Goal: Information Seeking & Learning: Learn about a topic

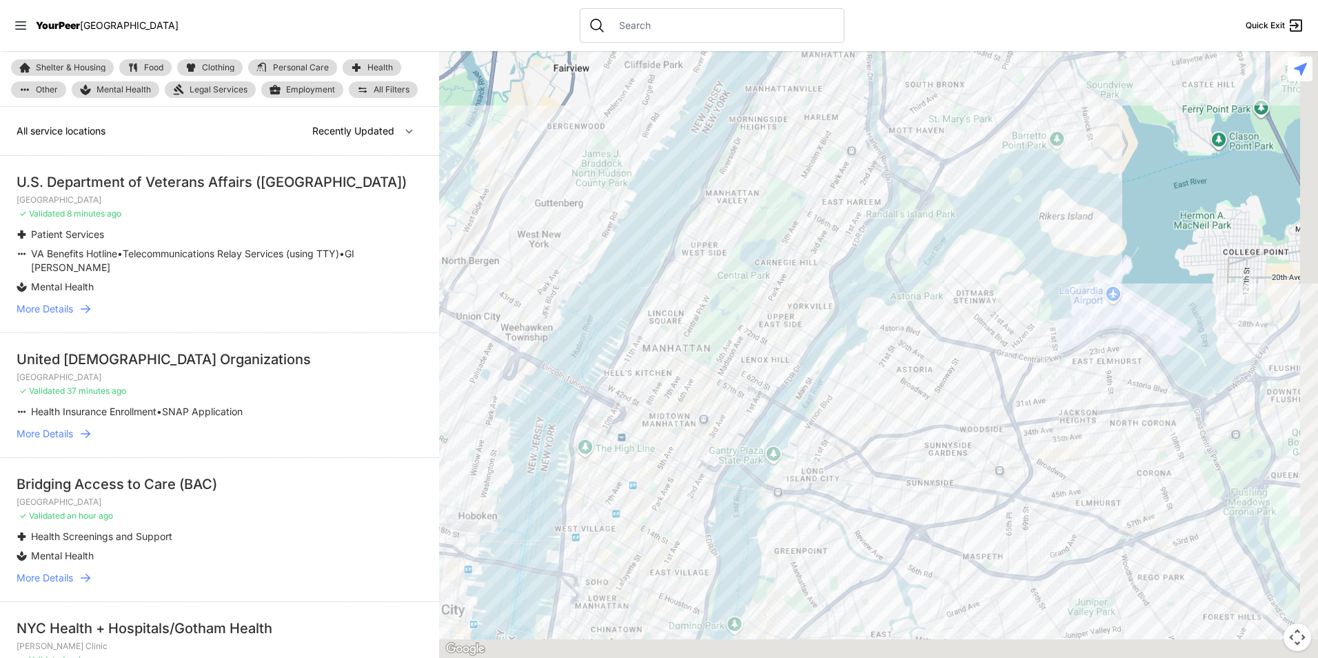
drag, startPoint x: 904, startPoint y: 586, endPoint x: 714, endPoint y: 291, distance: 351.0
click at [714, 291] on div at bounding box center [878, 354] width 879 height 607
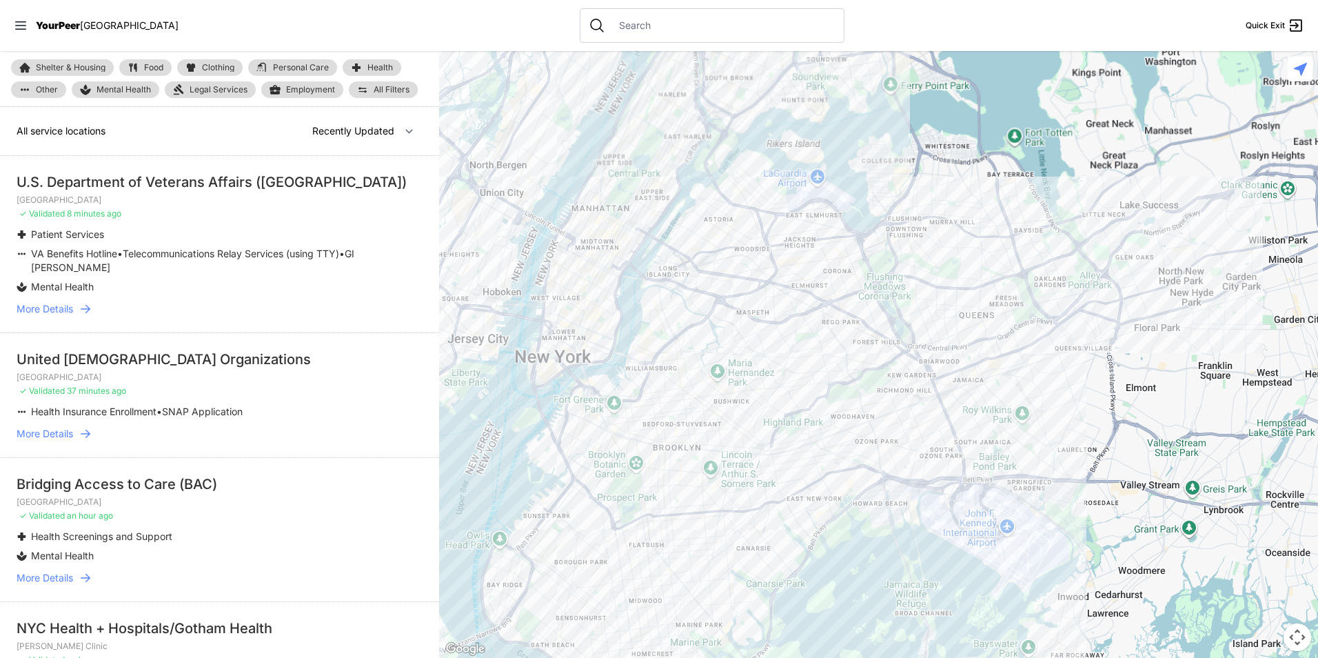
drag, startPoint x: 840, startPoint y: 482, endPoint x: 706, endPoint y: 356, distance: 184.8
click at [706, 356] on div at bounding box center [878, 354] width 879 height 607
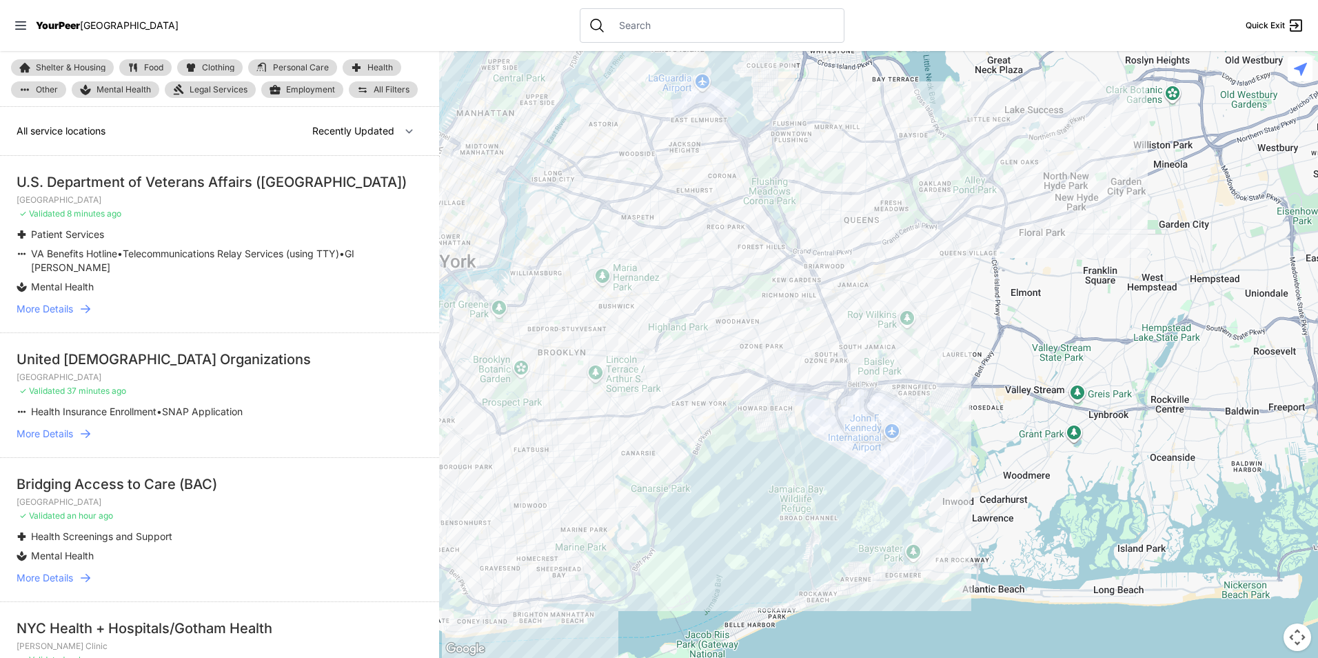
click at [141, 66] on link "Food" at bounding box center [145, 67] width 52 height 17
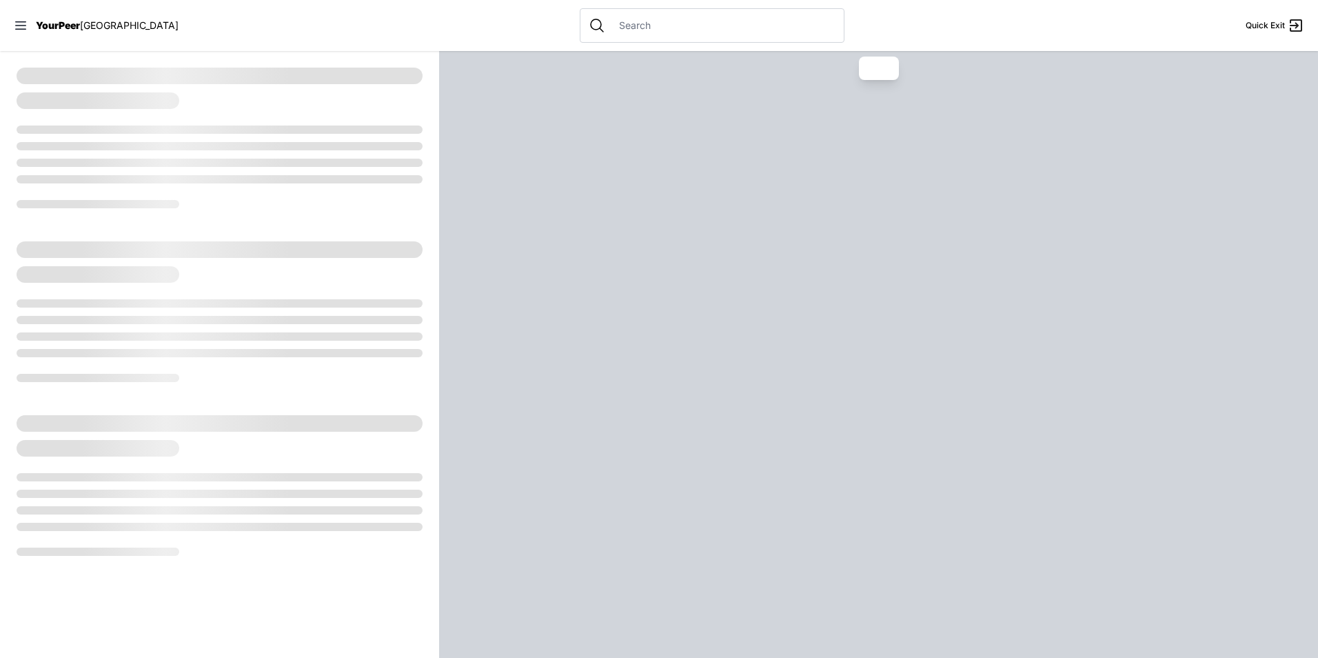
click at [165, 61] on div at bounding box center [219, 138] width 439 height 174
select select "recentlyUpdated"
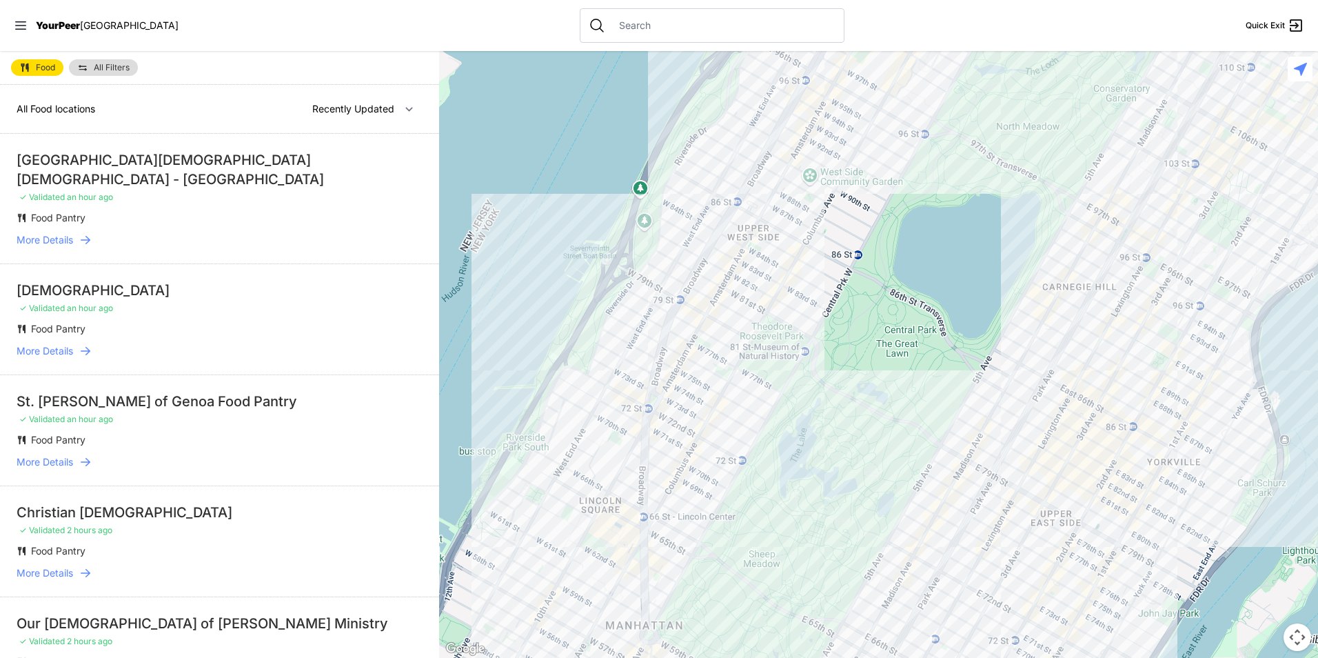
click at [108, 70] on span "All Filters" at bounding box center [112, 67] width 36 height 8
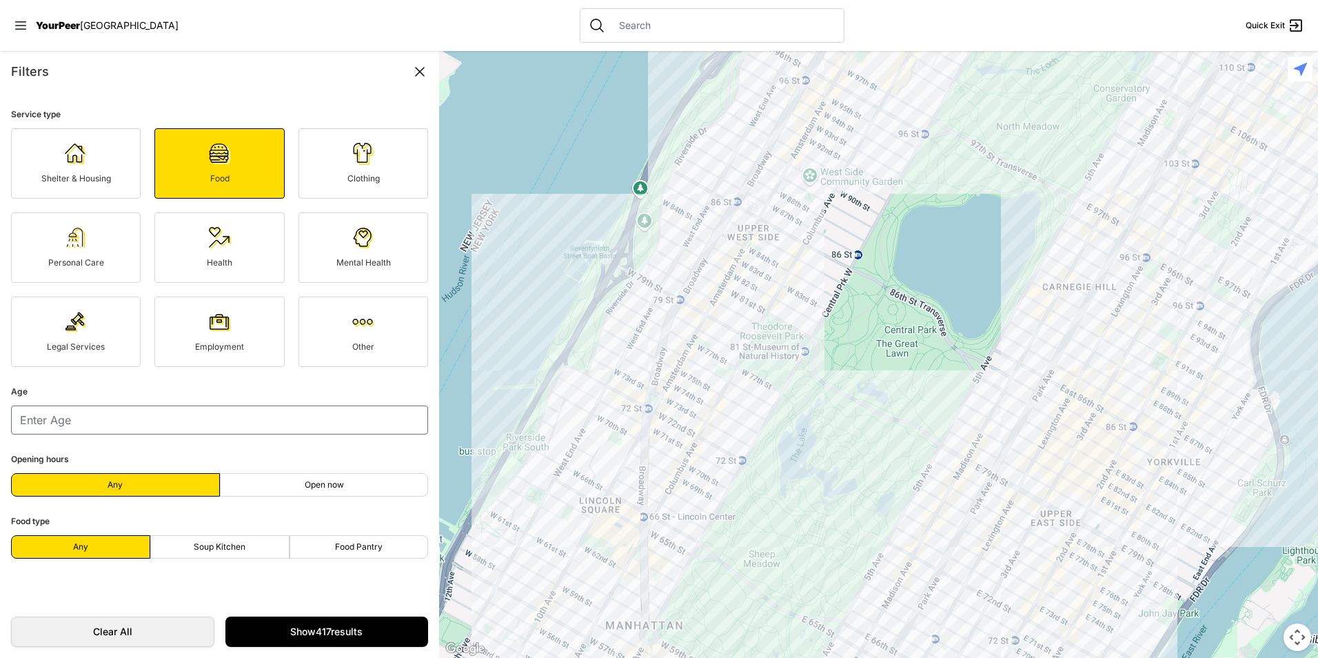
click at [239, 529] on fieldset "Food type Any Soup Kitchen Food Pantry" at bounding box center [219, 535] width 417 height 45
click at [247, 553] on label "Soup Kitchen" at bounding box center [219, 546] width 139 height 23
click at [220, 547] on input "Soup Kitchen" at bounding box center [219, 547] width 1 height 1
radio input "true"
select select "recentlyUpdated"
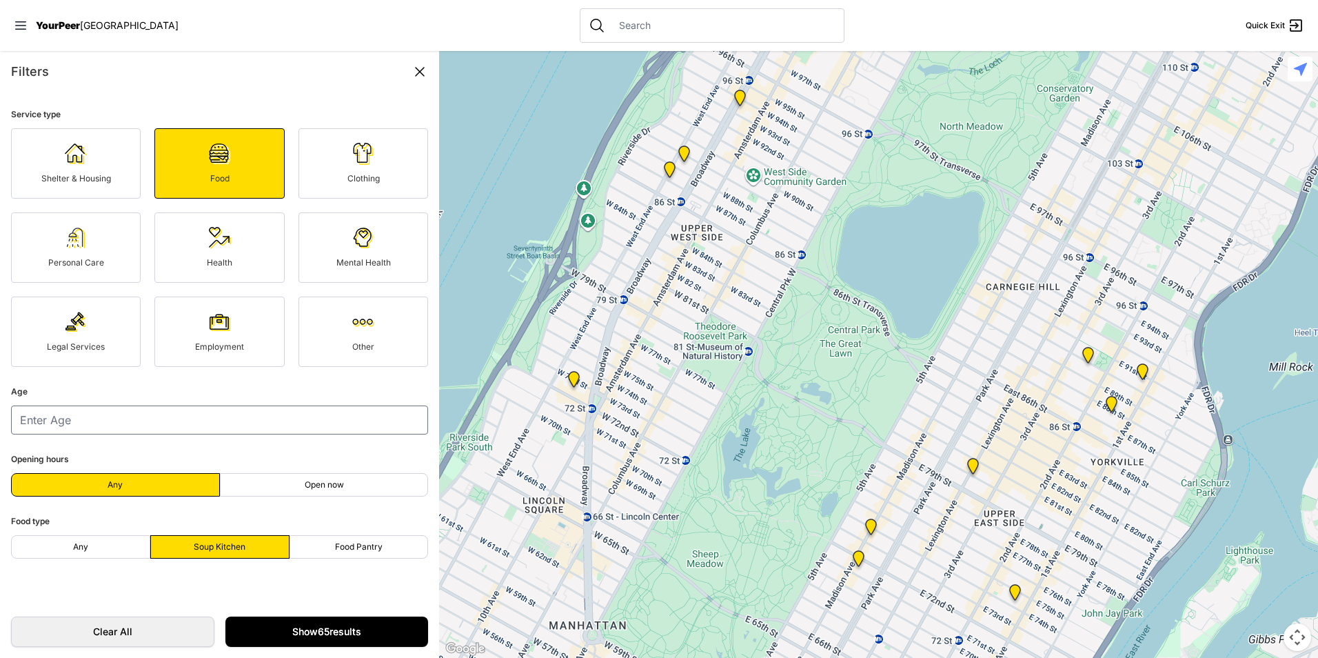
click at [340, 635] on link "Show 65 results" at bounding box center [326, 631] width 203 height 30
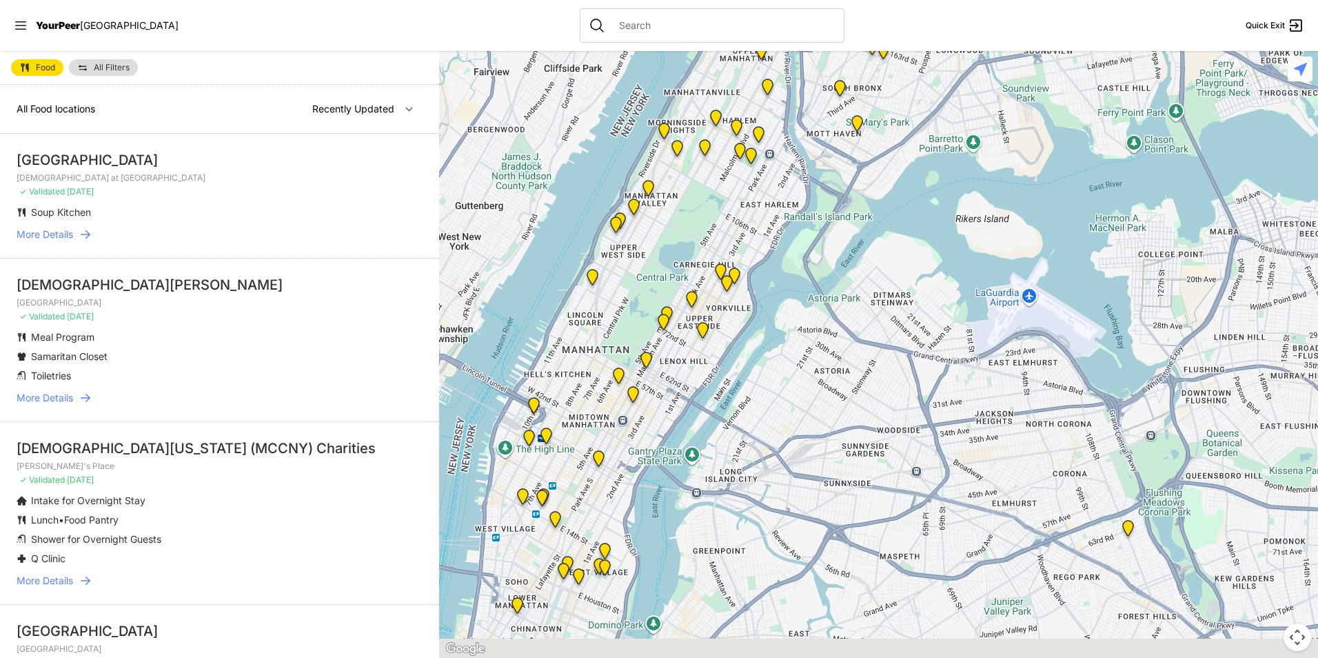
drag, startPoint x: 859, startPoint y: 500, endPoint x: 638, endPoint y: 181, distance: 387.9
click at [638, 182] on div at bounding box center [878, 354] width 879 height 607
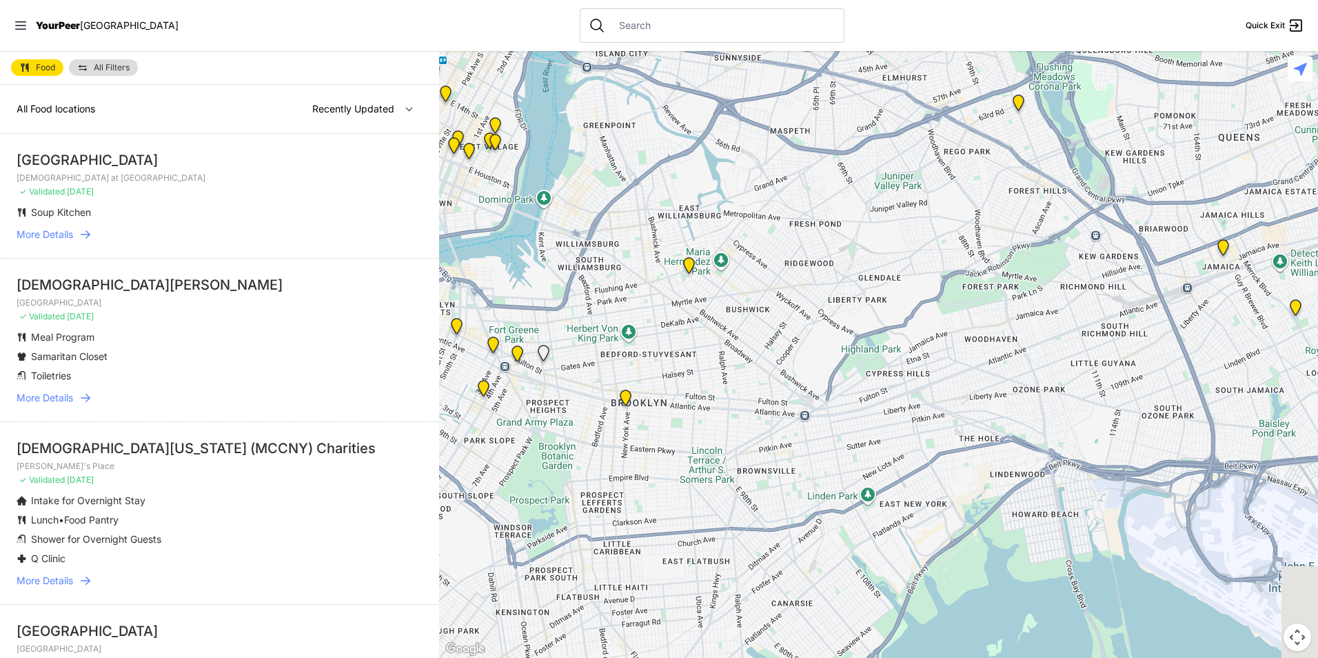
drag, startPoint x: 751, startPoint y: 636, endPoint x: 787, endPoint y: 394, distance: 245.3
click at [787, 394] on div at bounding box center [878, 354] width 879 height 607
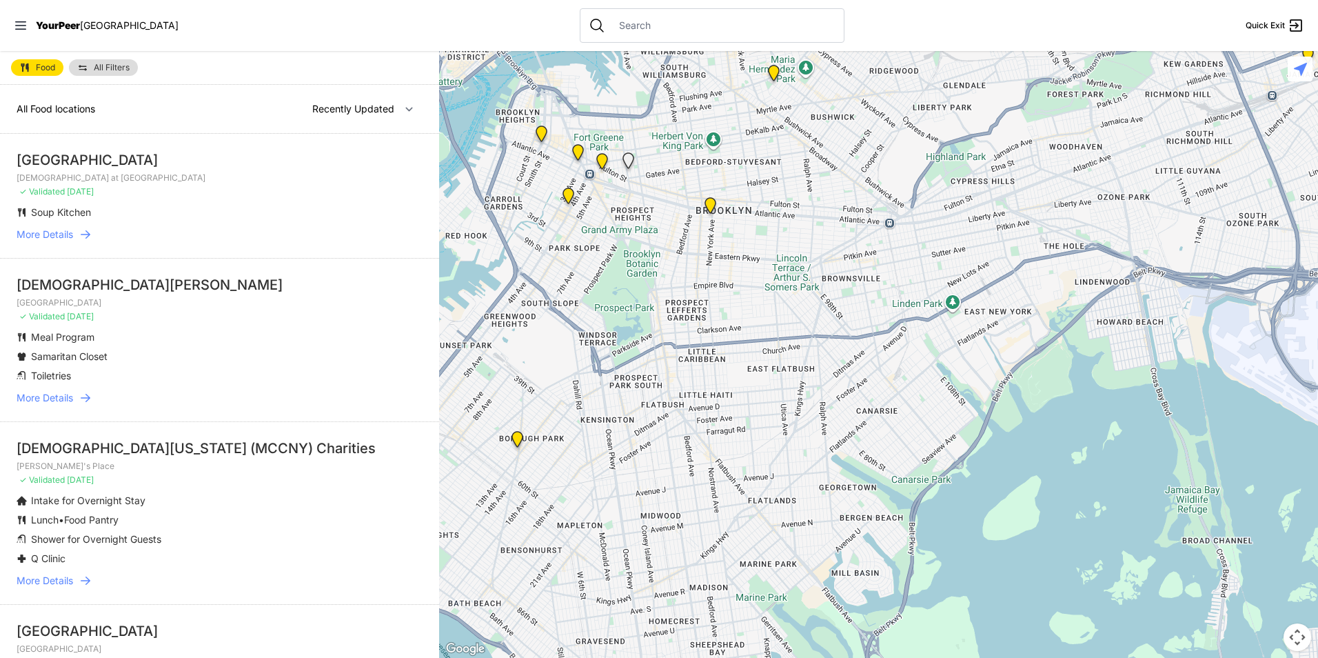
drag, startPoint x: 689, startPoint y: 394, endPoint x: 722, endPoint y: 270, distance: 129.1
click at [722, 270] on div at bounding box center [878, 354] width 879 height 607
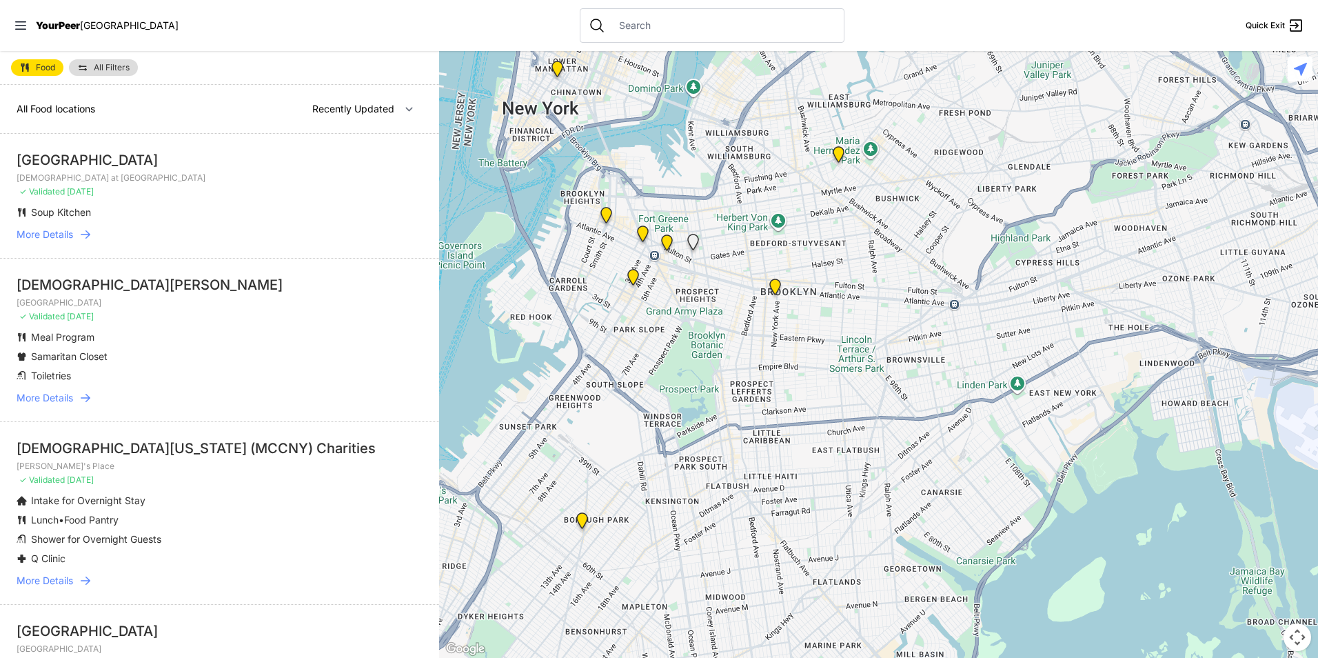
drag, startPoint x: 724, startPoint y: 270, endPoint x: 789, endPoint y: 369, distance: 118.5
click at [789, 369] on div at bounding box center [878, 354] width 879 height 607
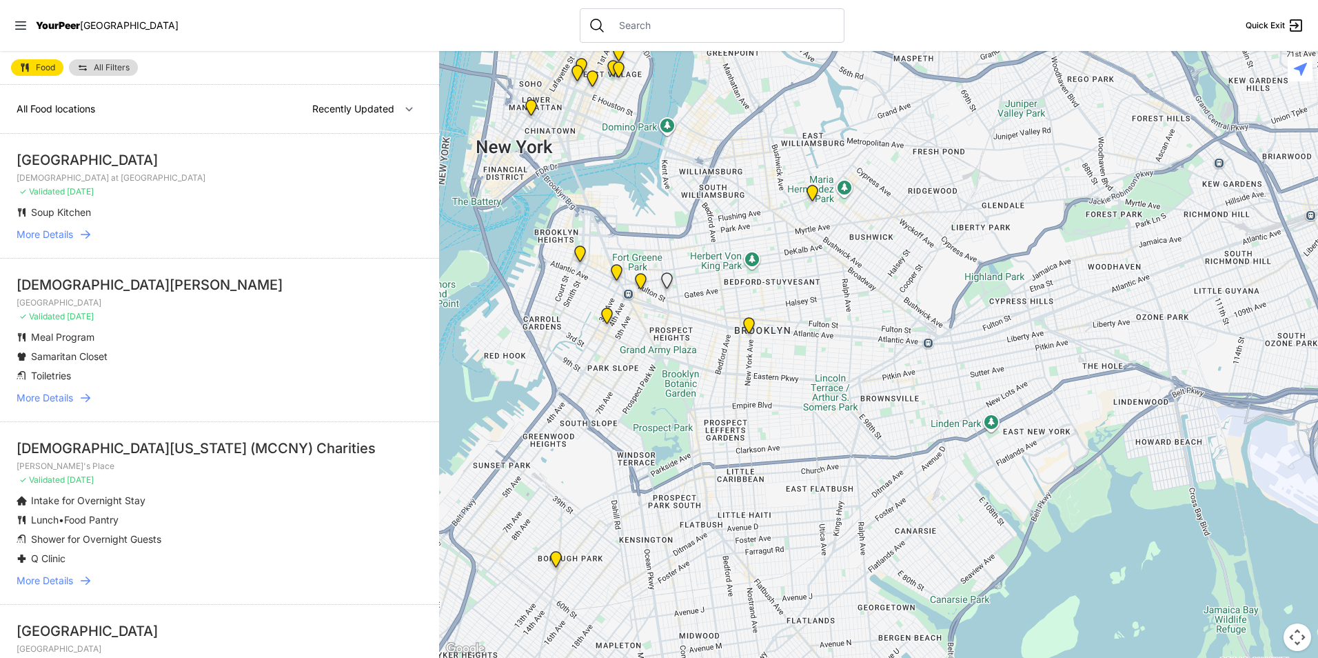
drag, startPoint x: 893, startPoint y: 326, endPoint x: 848, endPoint y: 383, distance: 72.2
click at [848, 383] on div at bounding box center [878, 354] width 879 height 607
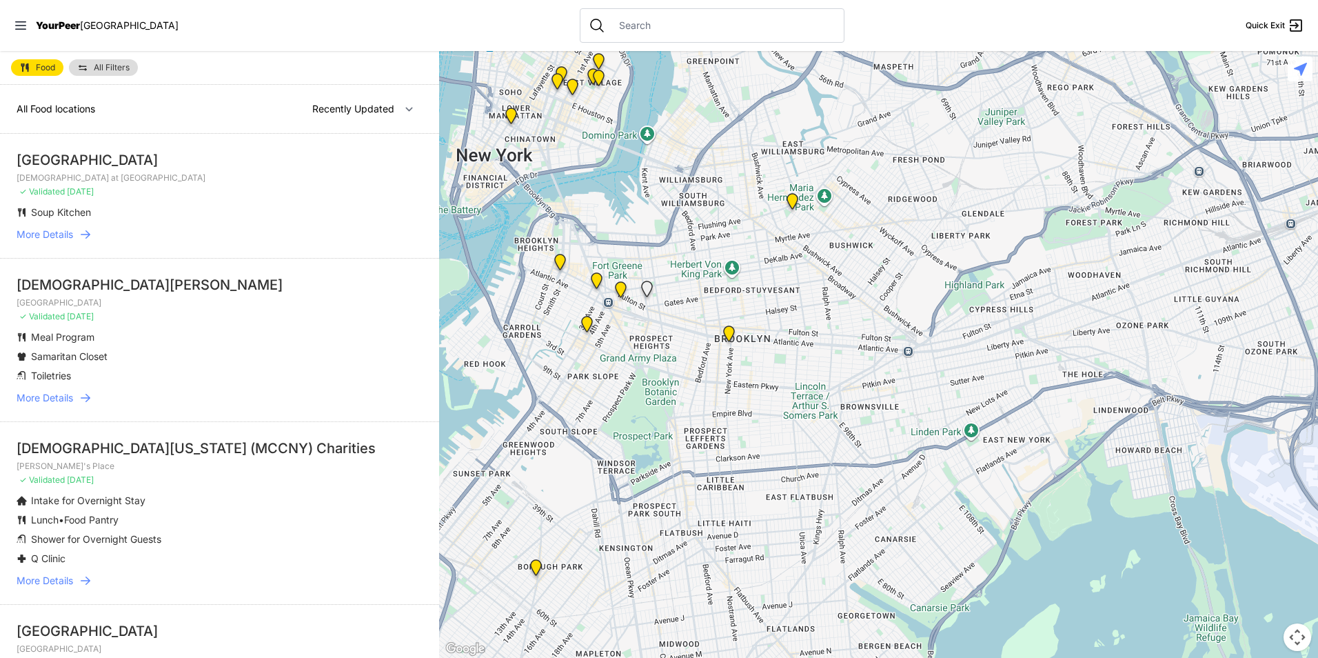
click at [620, 284] on img at bounding box center [621, 292] width 28 height 33
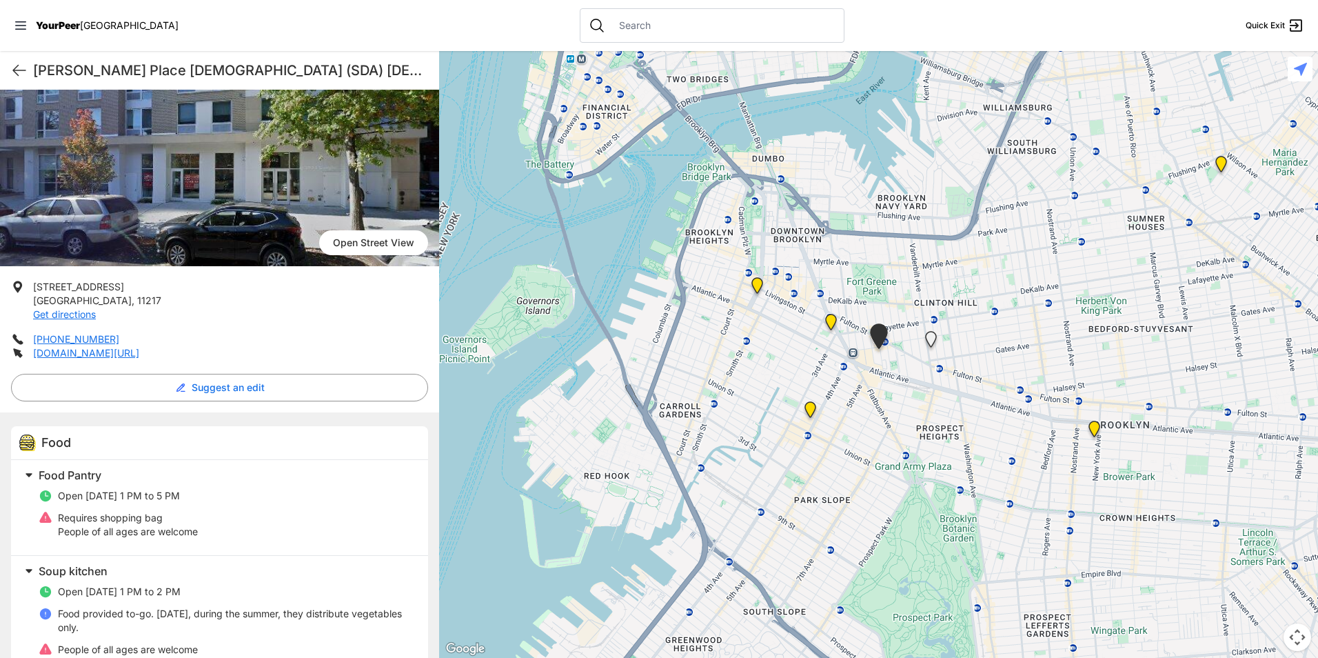
scroll to position [103, 0]
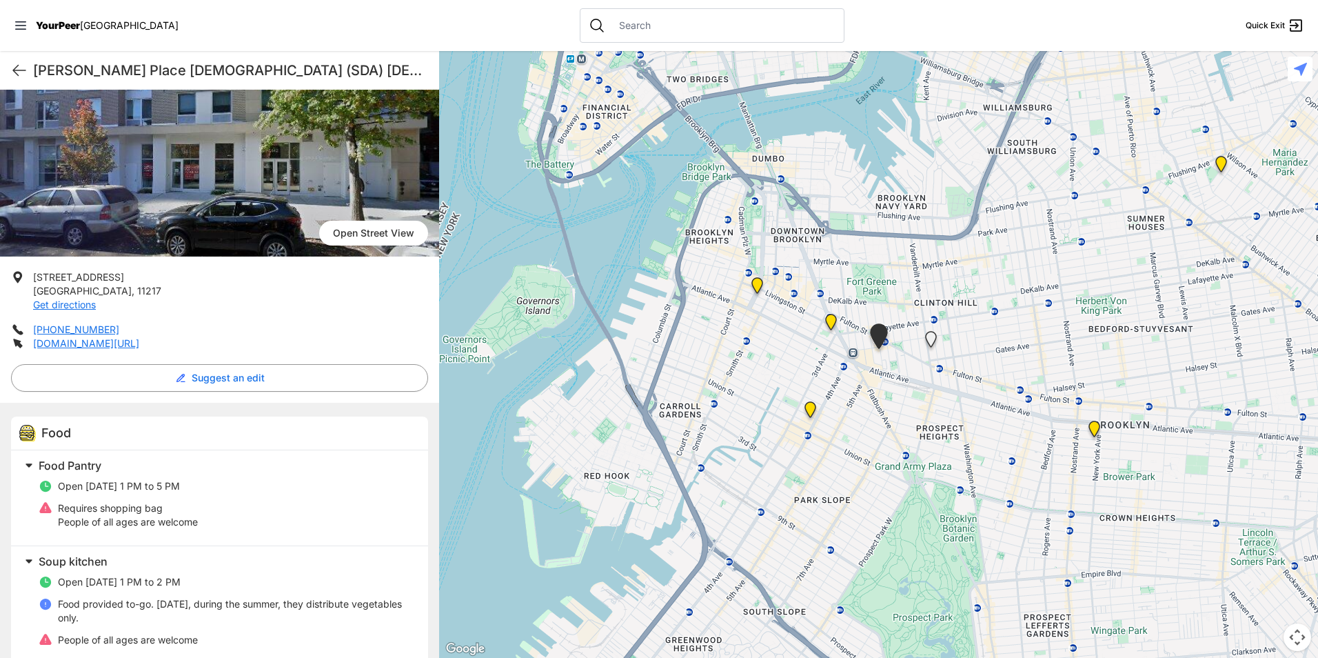
click at [810, 411] on img at bounding box center [810, 412] width 28 height 33
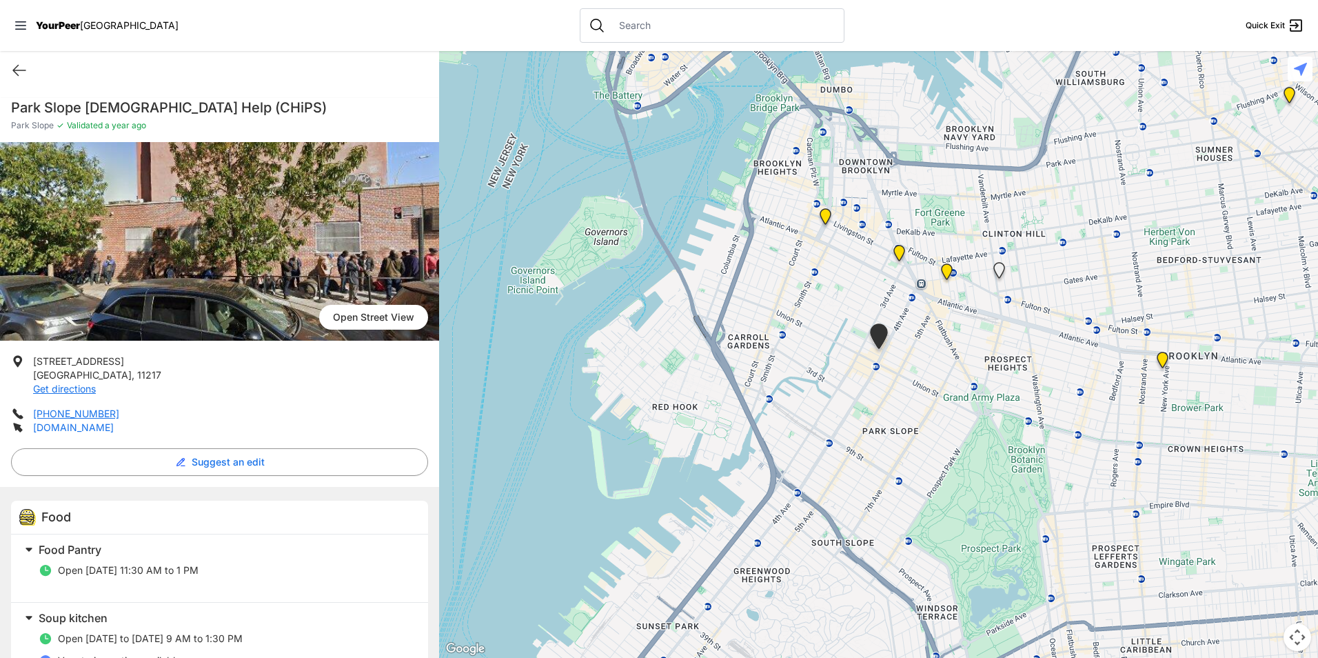
click at [84, 424] on link "[DOMAIN_NAME]" at bounding box center [73, 427] width 81 height 12
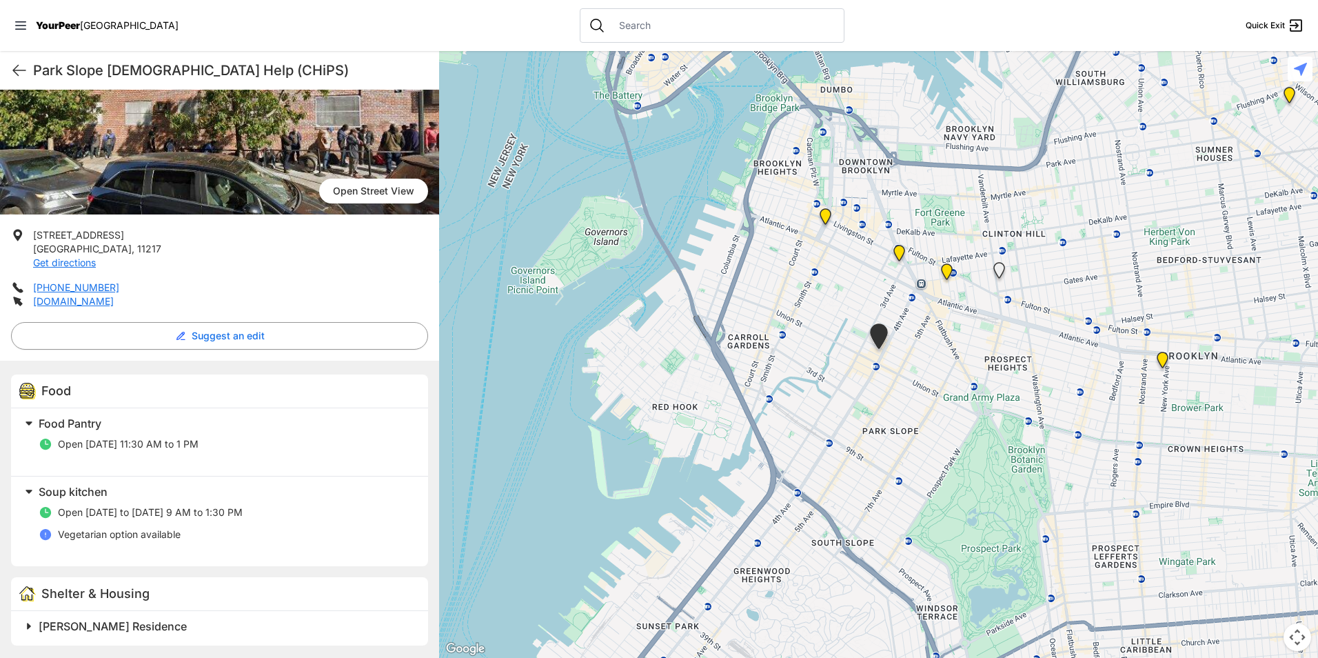
scroll to position [128, 0]
click at [5, 74] on div "Park Slope [DEMOGRAPHIC_DATA] Help (CHiPS) Quick Exit" at bounding box center [219, 70] width 439 height 39
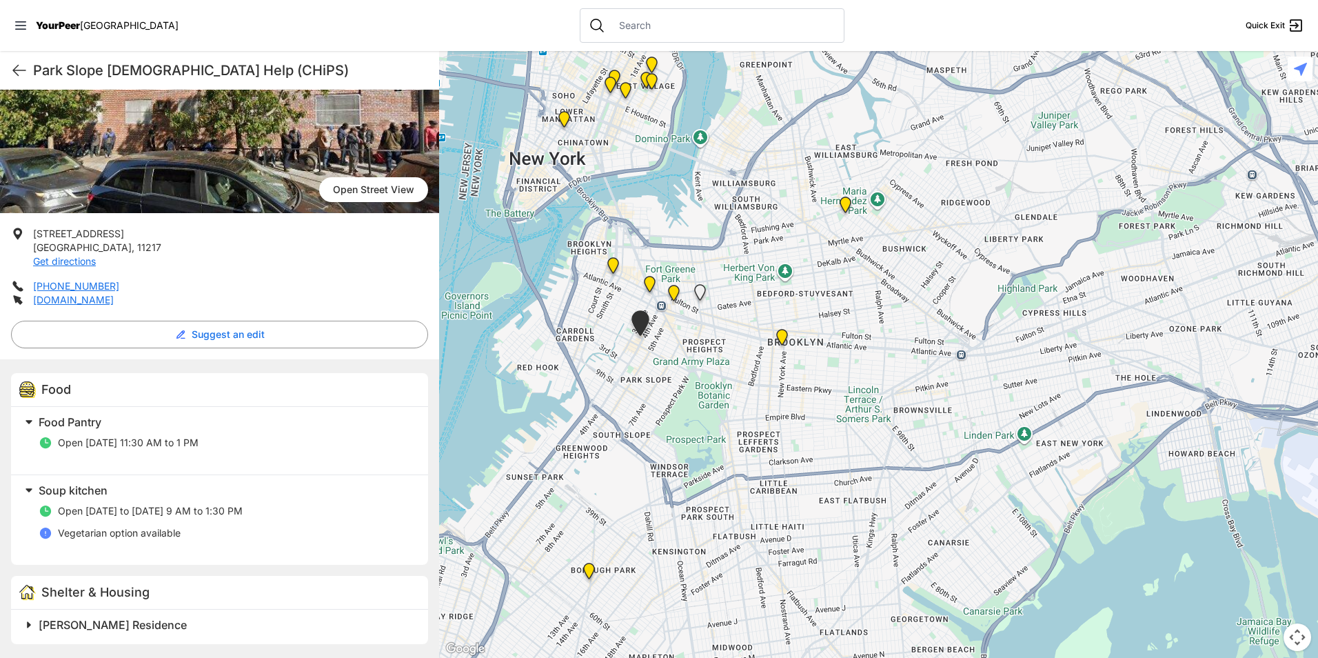
drag, startPoint x: 1034, startPoint y: 437, endPoint x: 800, endPoint y: 420, distance: 234.3
click at [800, 420] on div at bounding box center [878, 354] width 879 height 607
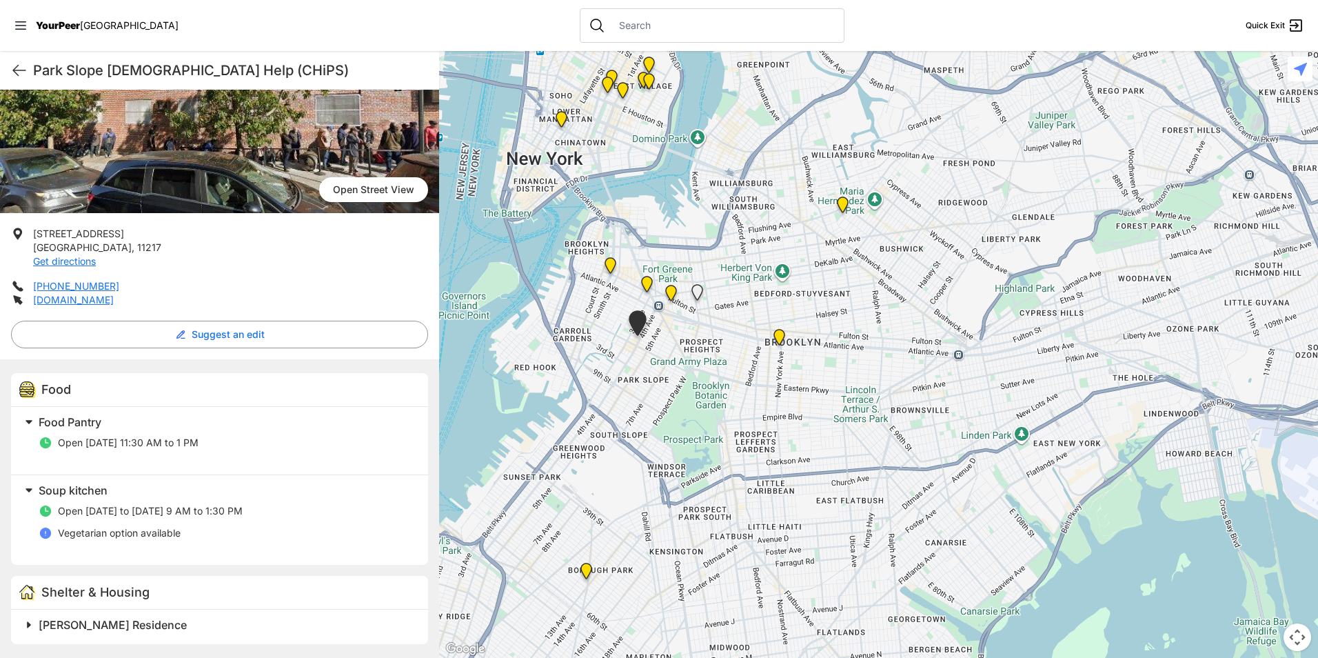
click at [671, 288] on img at bounding box center [671, 295] width 28 height 33
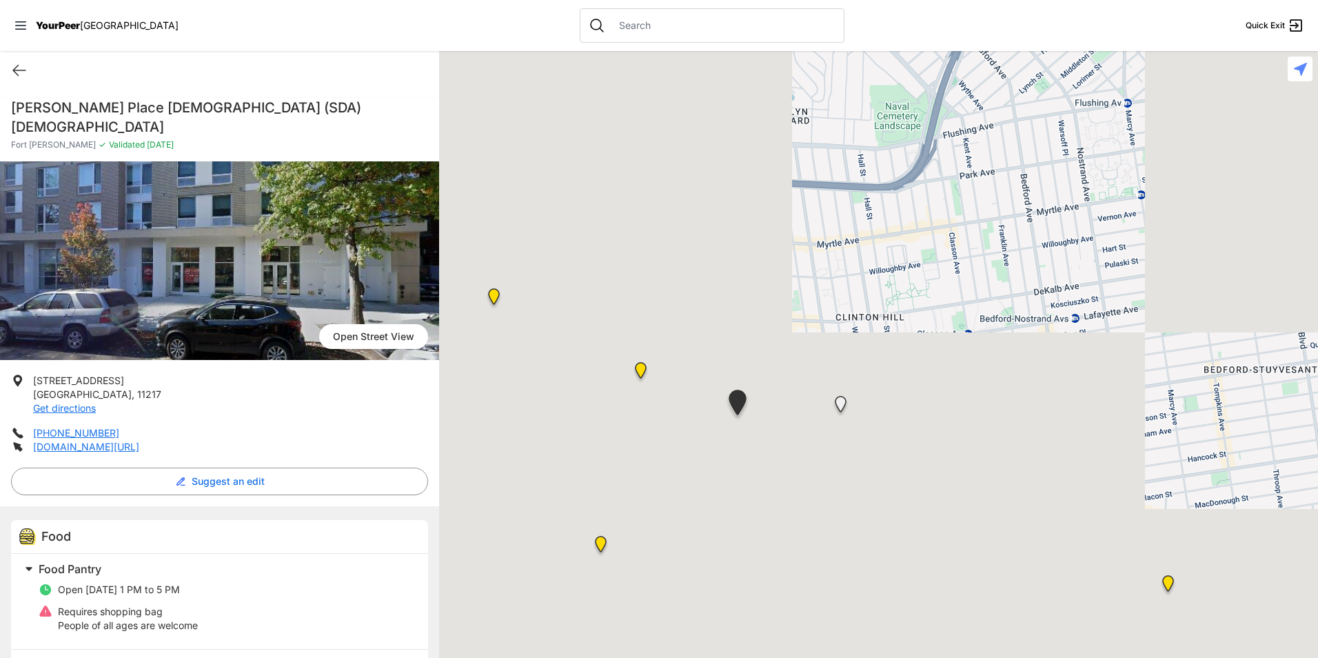
drag, startPoint x: 944, startPoint y: 474, endPoint x: 718, endPoint y: 485, distance: 226.4
click at [726, 491] on div at bounding box center [878, 354] width 879 height 607
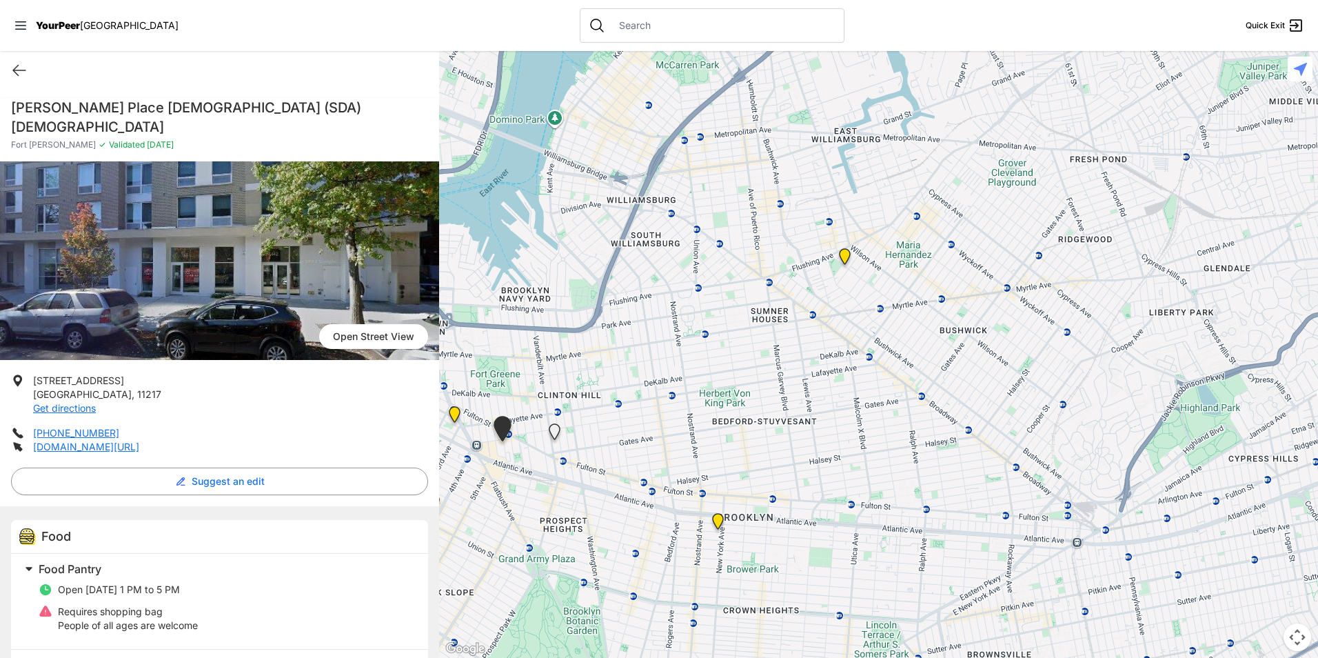
click at [841, 257] on img "Cathedral of Joy Christian Center" at bounding box center [845, 259] width 28 height 33
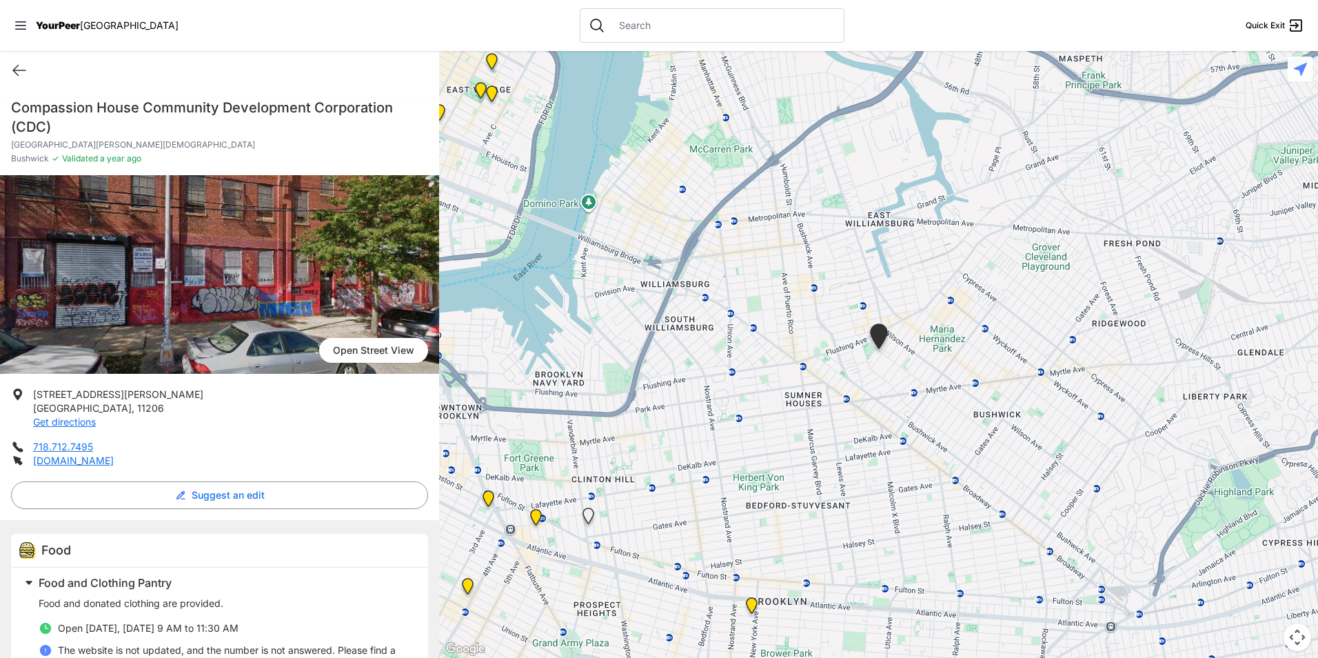
scroll to position [52, 0]
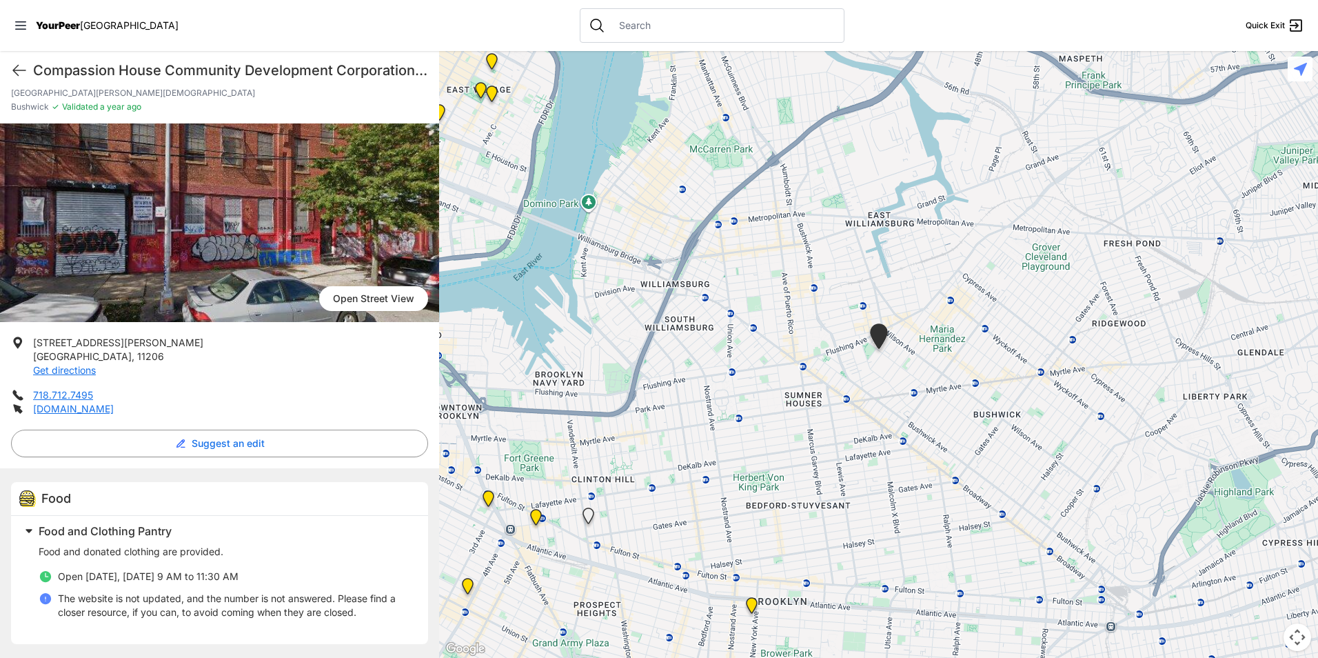
click at [751, 602] on img at bounding box center [752, 607] width 28 height 33
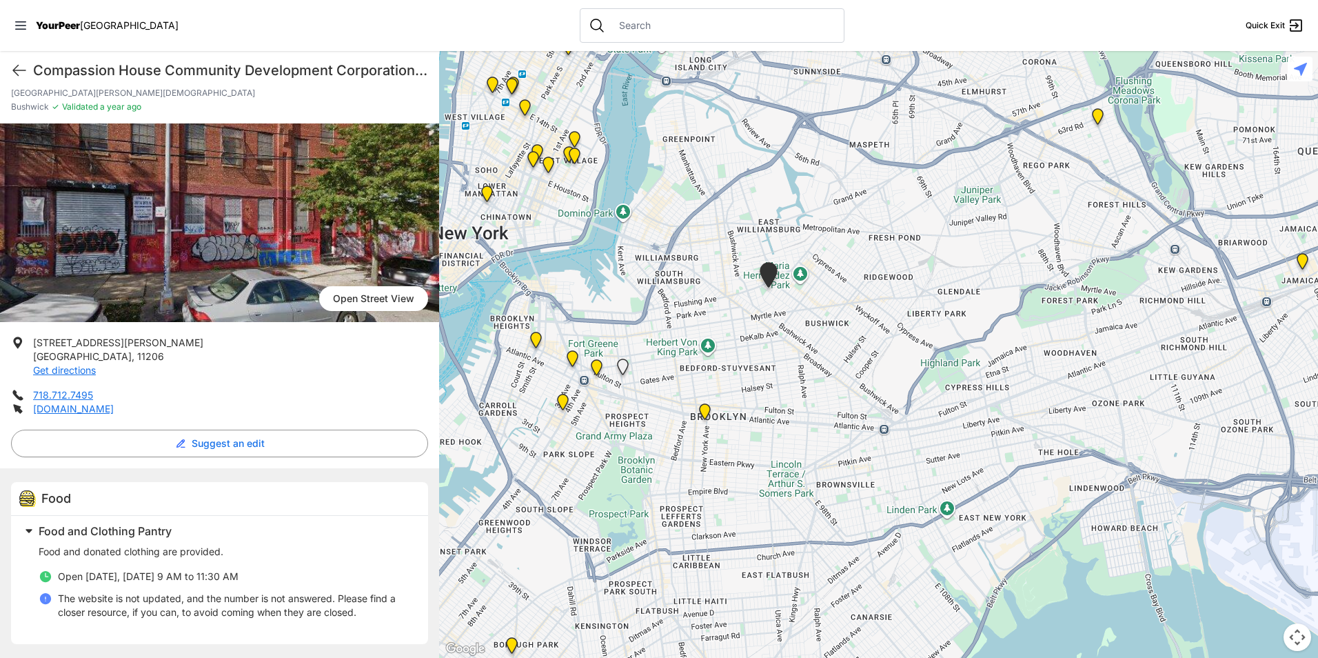
drag, startPoint x: 956, startPoint y: 521, endPoint x: 800, endPoint y: 373, distance: 215.5
click at [800, 373] on div "To navigate, press the arrow keys." at bounding box center [878, 354] width 879 height 607
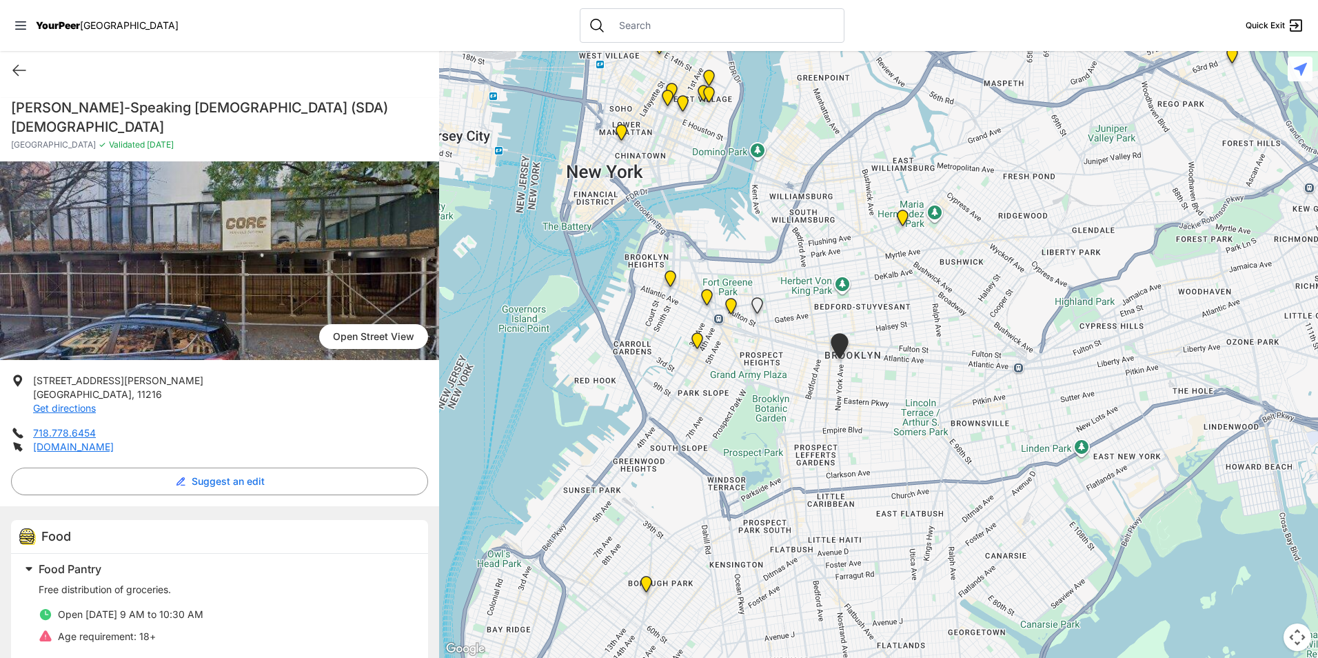
click at [168, 126] on h1 "[PERSON_NAME]-Speaking [DEMOGRAPHIC_DATA] (SDA) [DEMOGRAPHIC_DATA]" at bounding box center [219, 117] width 417 height 39
click at [172, 113] on h1 "[PERSON_NAME]-Speaking [DEMOGRAPHIC_DATA] (SDA) [DEMOGRAPHIC_DATA]" at bounding box center [219, 117] width 417 height 39
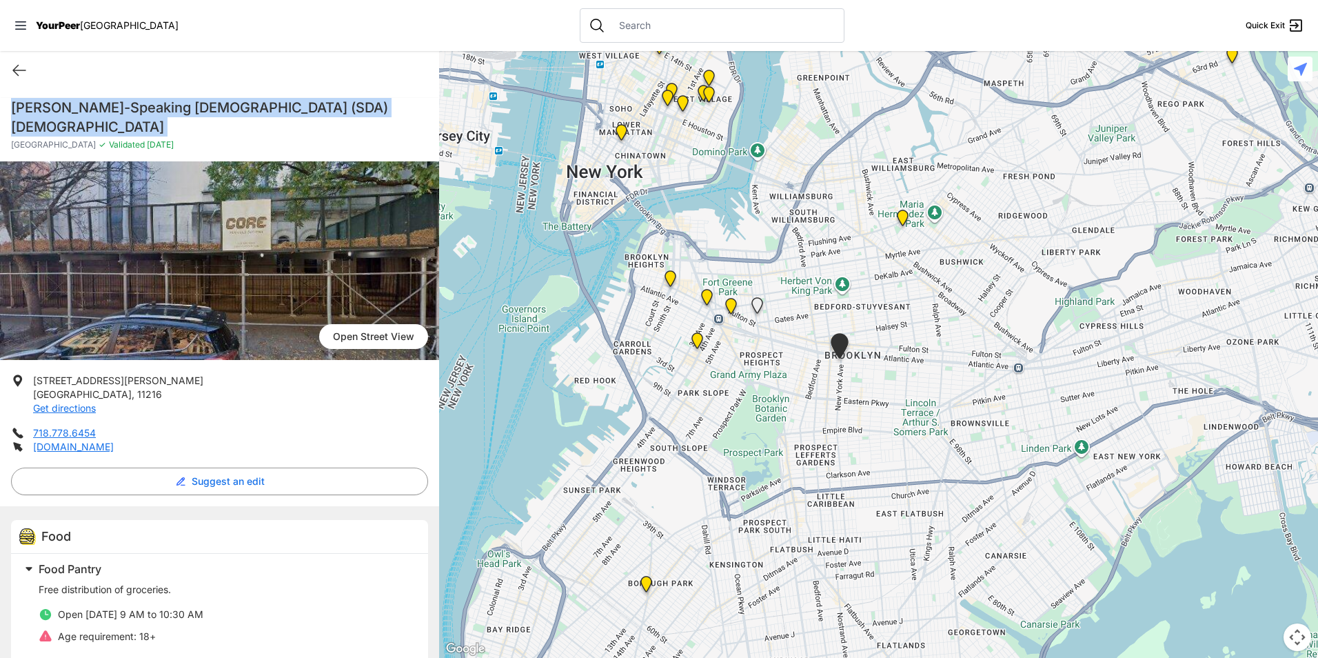
click at [172, 113] on h1 "[PERSON_NAME]-Speaking [DEMOGRAPHIC_DATA] (SDA) [DEMOGRAPHIC_DATA]" at bounding box center [219, 117] width 417 height 39
copy div "[PERSON_NAME]-Speaking [DEMOGRAPHIC_DATA] (SDA) [DEMOGRAPHIC_DATA]"
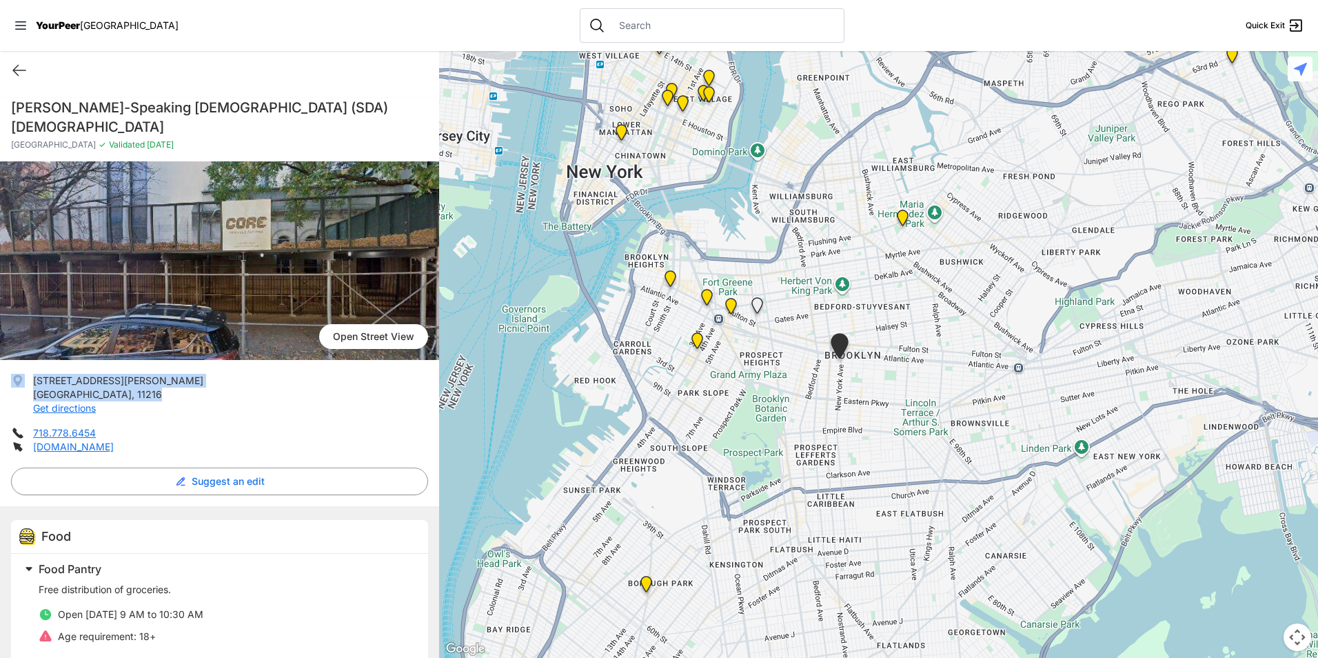
drag, startPoint x: 133, startPoint y: 387, endPoint x: 16, endPoint y: 377, distance: 117.6
click at [16, 377] on li "[STREET_ADDRESS][PERSON_NAME] Get directions" at bounding box center [219, 394] width 417 height 41
drag, startPoint x: 16, startPoint y: 377, endPoint x: 49, endPoint y: 393, distance: 36.7
copy li "[STREET_ADDRESS][PERSON_NAME]"
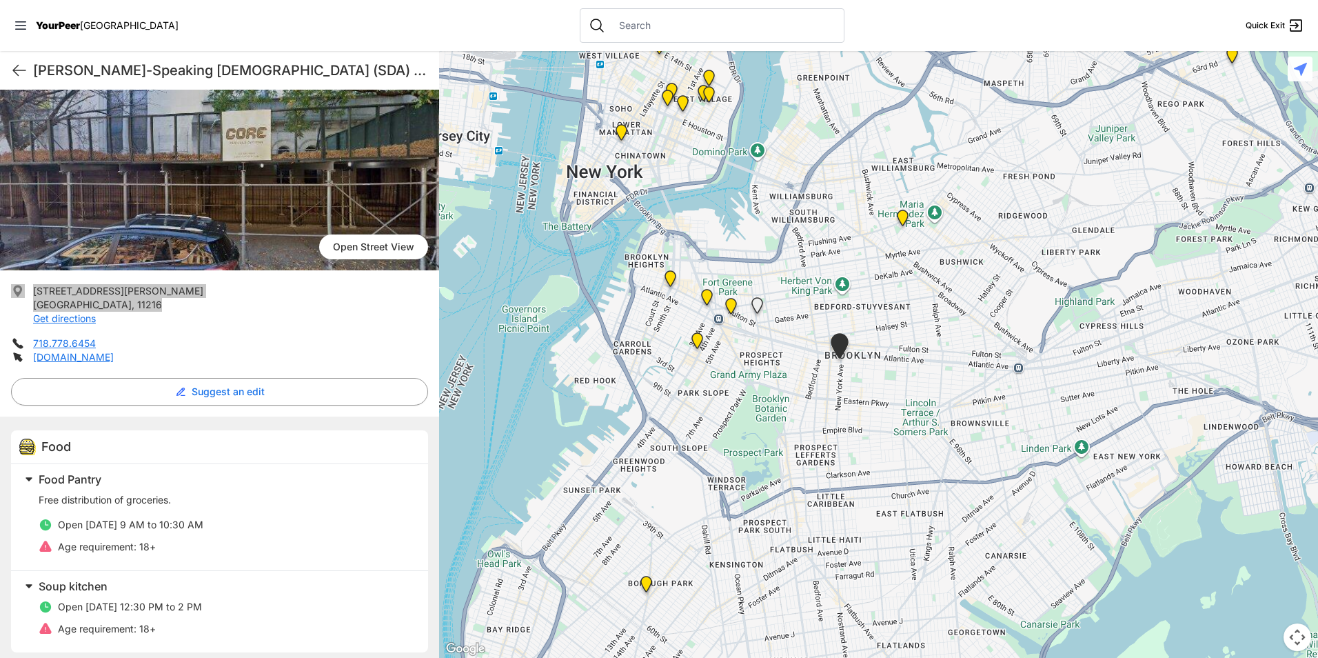
scroll to position [98, 0]
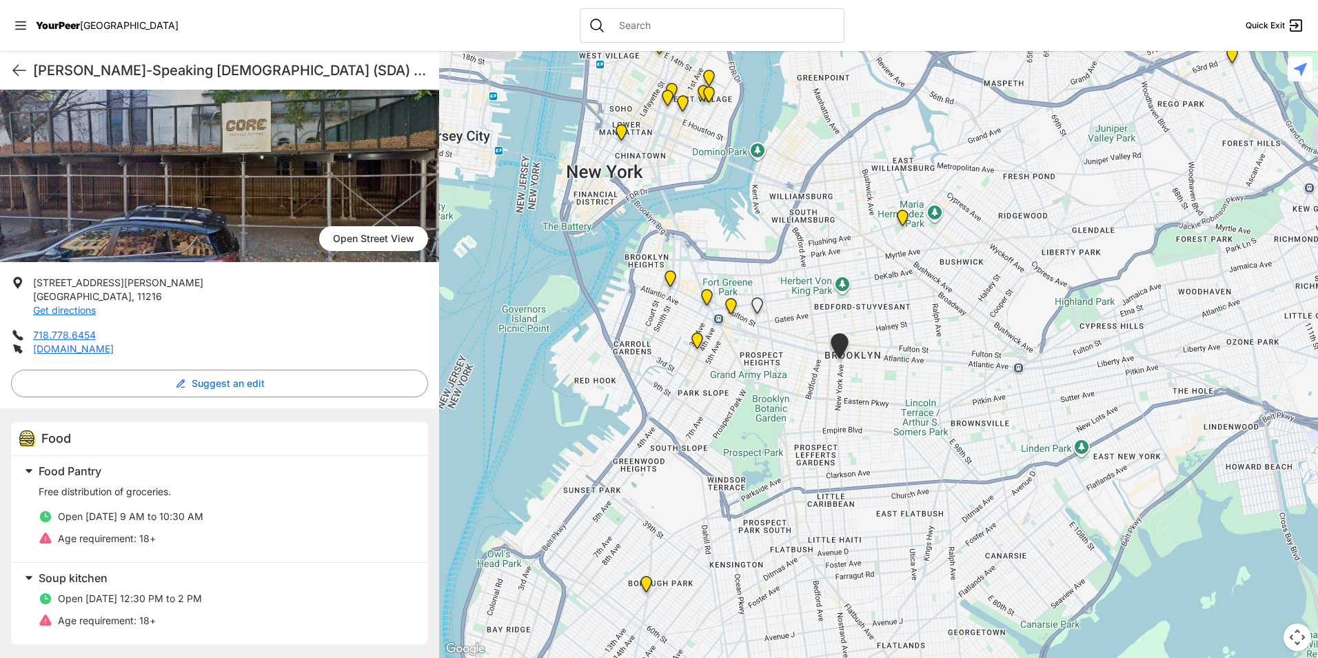
click at [10, 68] on div "[PERSON_NAME]-Speaking [DEMOGRAPHIC_DATA] (SDA) [DEMOGRAPHIC_DATA] Quick Exit" at bounding box center [219, 70] width 439 height 39
click at [23, 74] on icon at bounding box center [19, 70] width 17 height 17
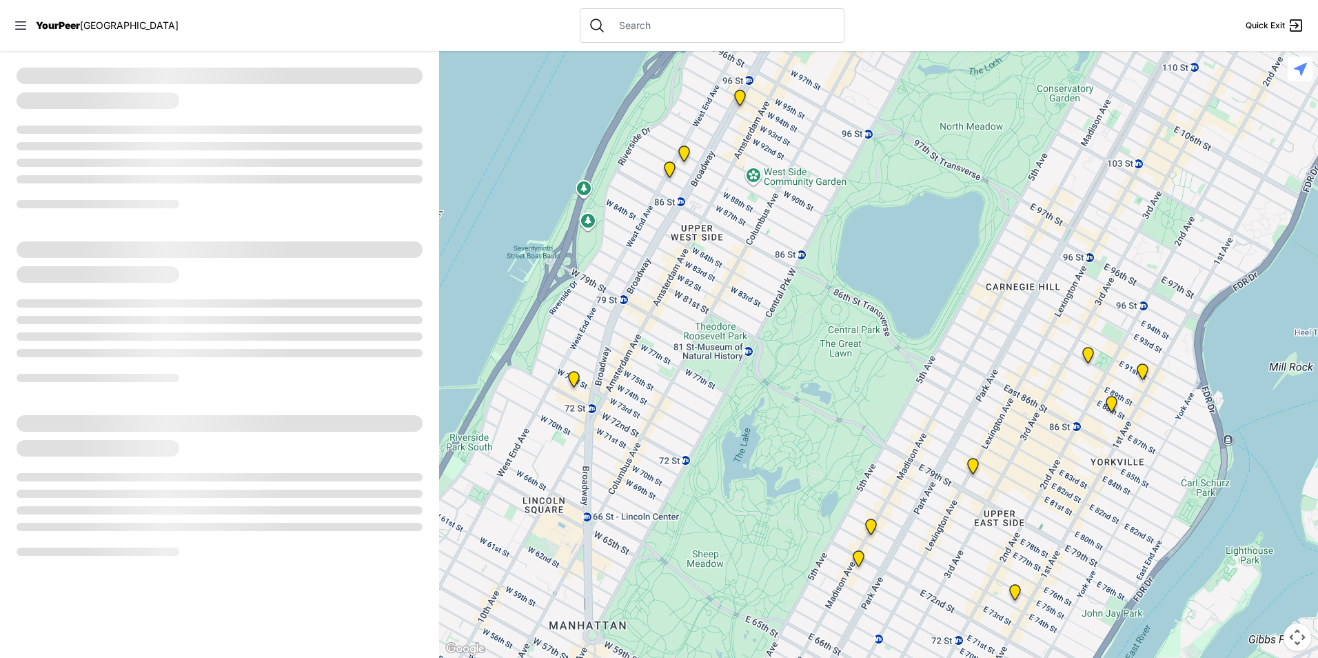
select select "recentlyUpdated"
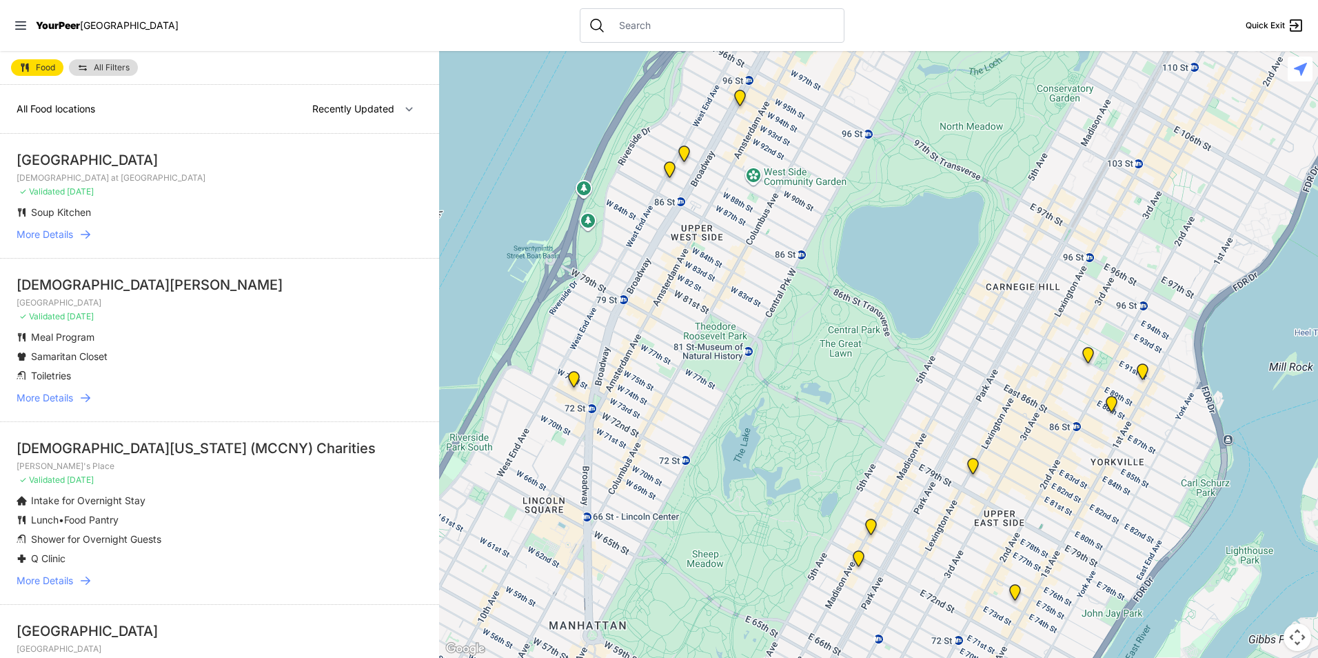
click at [87, 65] on img at bounding box center [82, 67] width 11 height 11
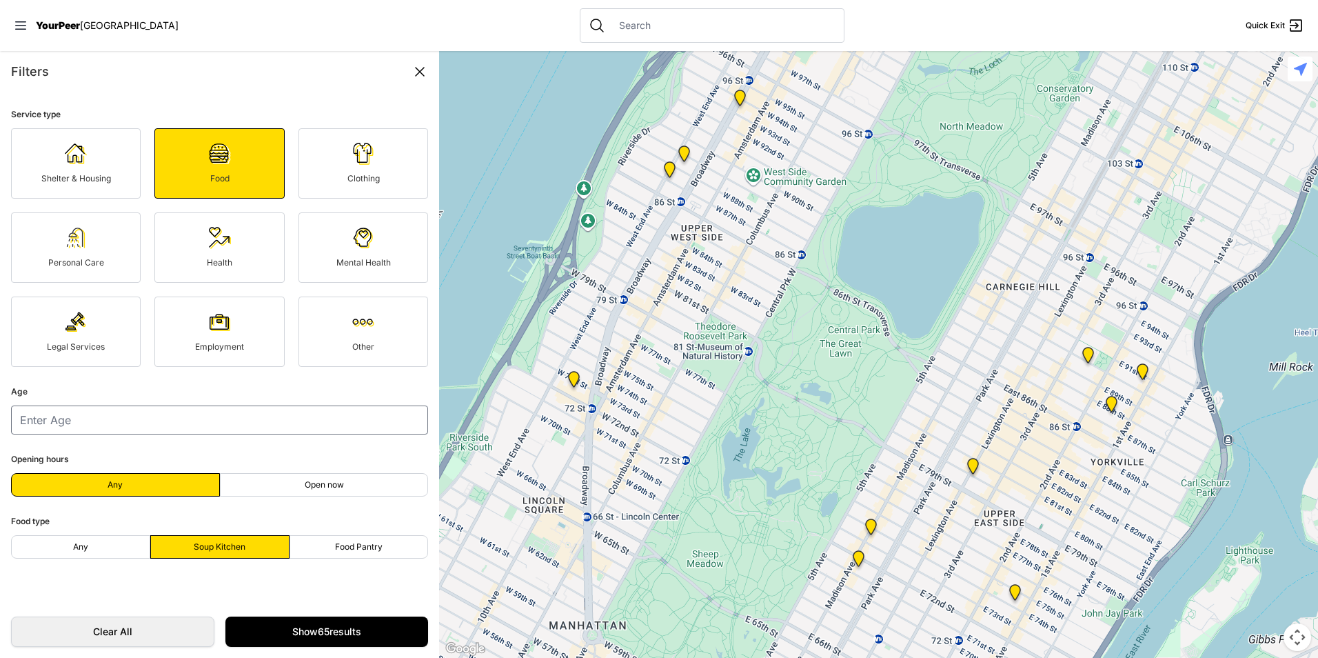
click at [319, 154] on link "Clothing" at bounding box center [363, 163] width 130 height 70
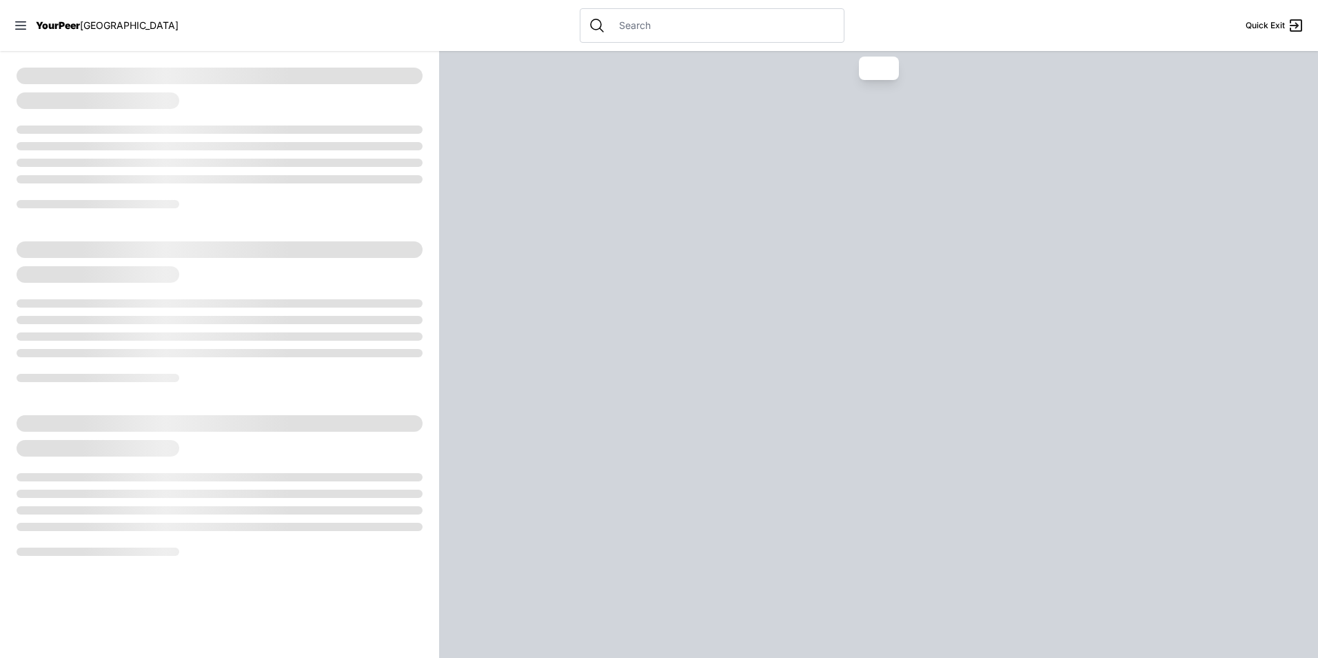
select select "recentlyUpdated"
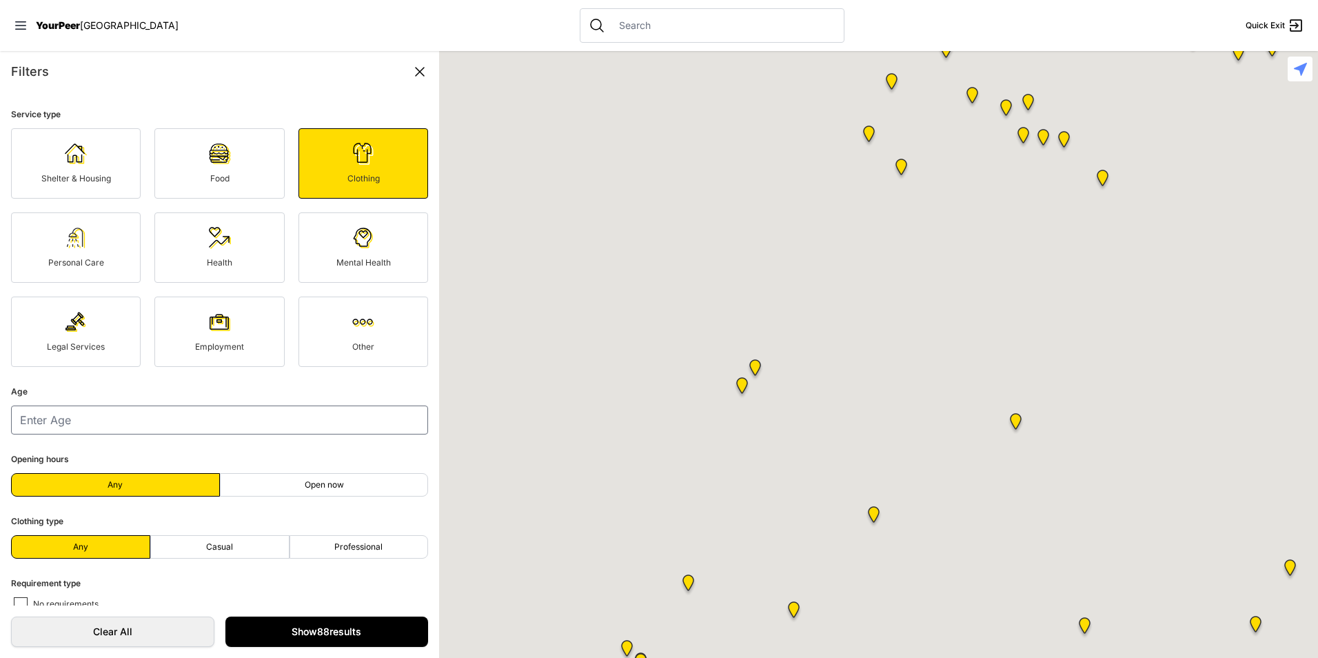
click at [318, 630] on link "Show 88 results" at bounding box center [326, 631] width 203 height 30
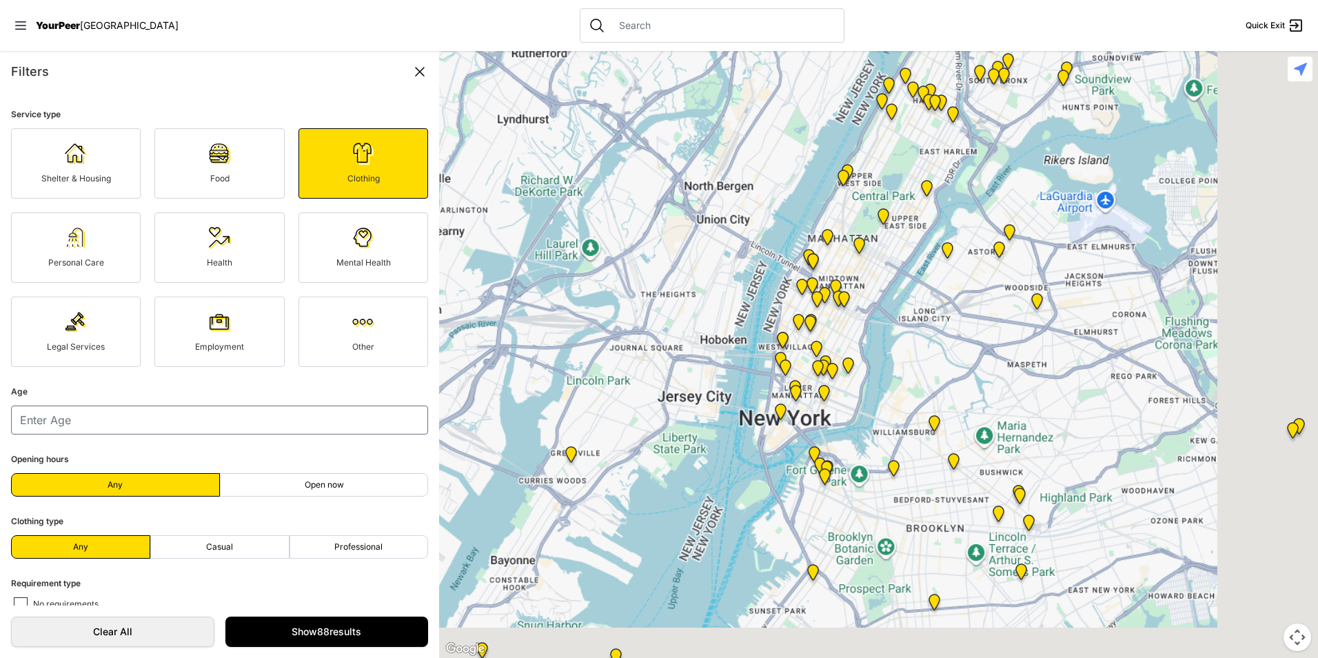
drag, startPoint x: 966, startPoint y: 398, endPoint x: 720, endPoint y: 163, distance: 339.8
click at [720, 163] on div at bounding box center [878, 354] width 879 height 607
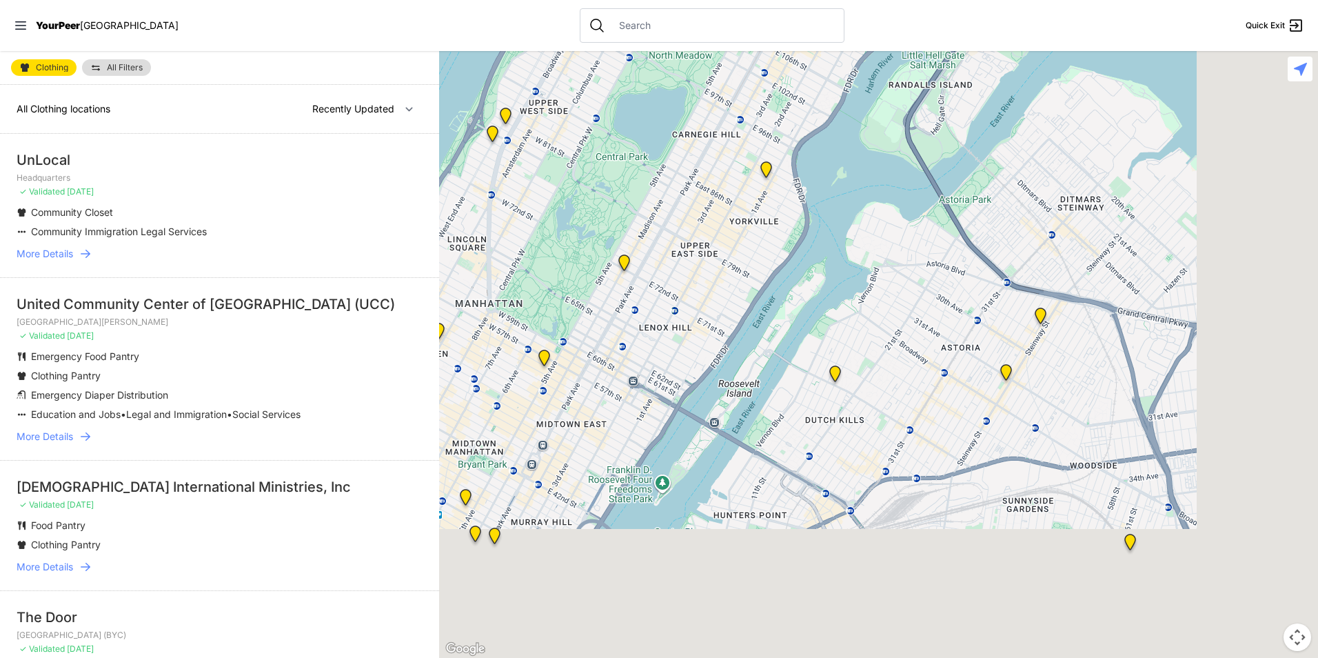
drag, startPoint x: 1026, startPoint y: 462, endPoint x: 613, endPoint y: 150, distance: 517.8
click at [571, 39] on div "Close panel YourPeer [GEOGRAPHIC_DATA] Quick Exit Single Adult Families Soup Ki…" at bounding box center [659, 329] width 1318 height 658
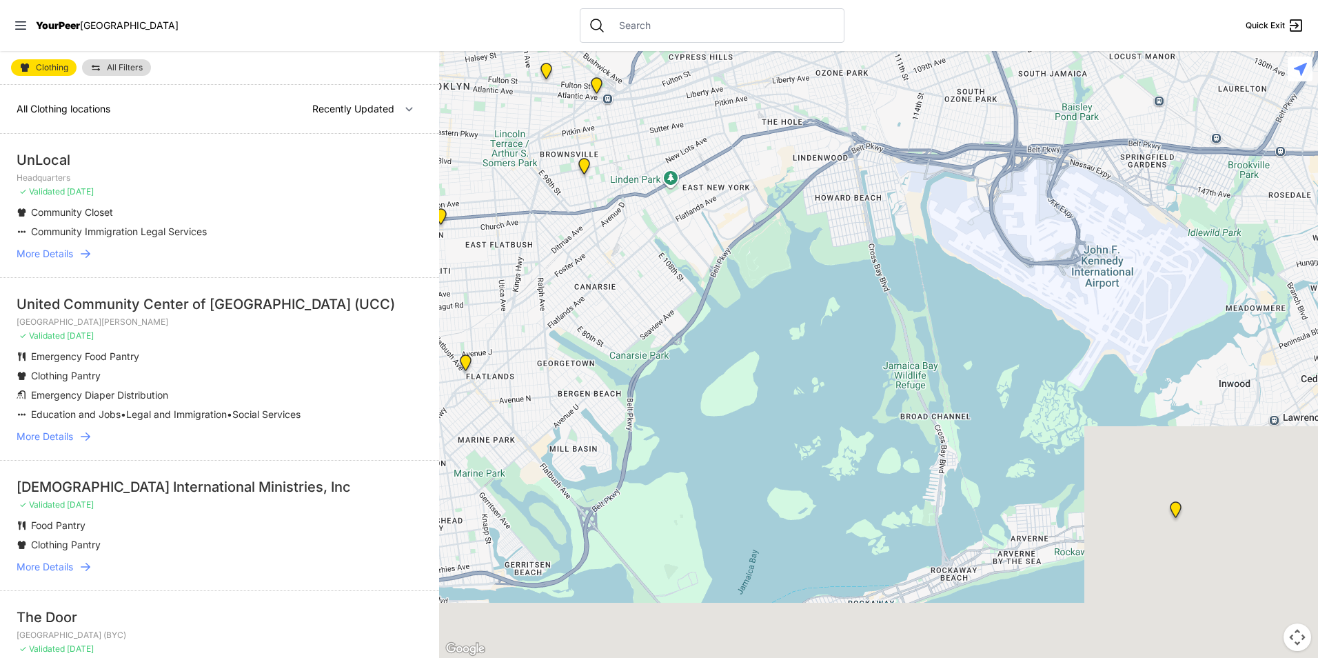
drag, startPoint x: 680, startPoint y: 434, endPoint x: 752, endPoint y: 37, distance: 403.4
click at [752, 37] on div "Close panel YourPeer [GEOGRAPHIC_DATA] Quick Exit Single Adult Families Soup Ki…" at bounding box center [659, 329] width 1318 height 658
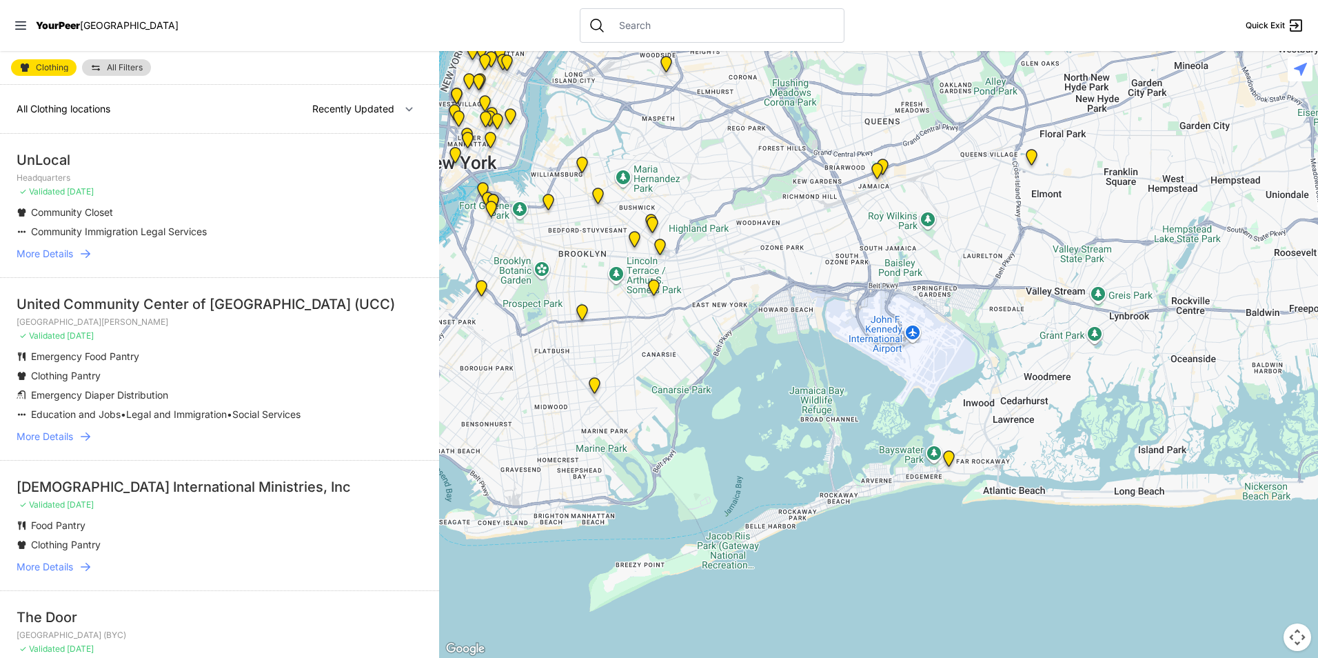
drag, startPoint x: 634, startPoint y: 256, endPoint x: 656, endPoint y: 422, distance: 166.9
click at [656, 422] on div at bounding box center [878, 354] width 879 height 607
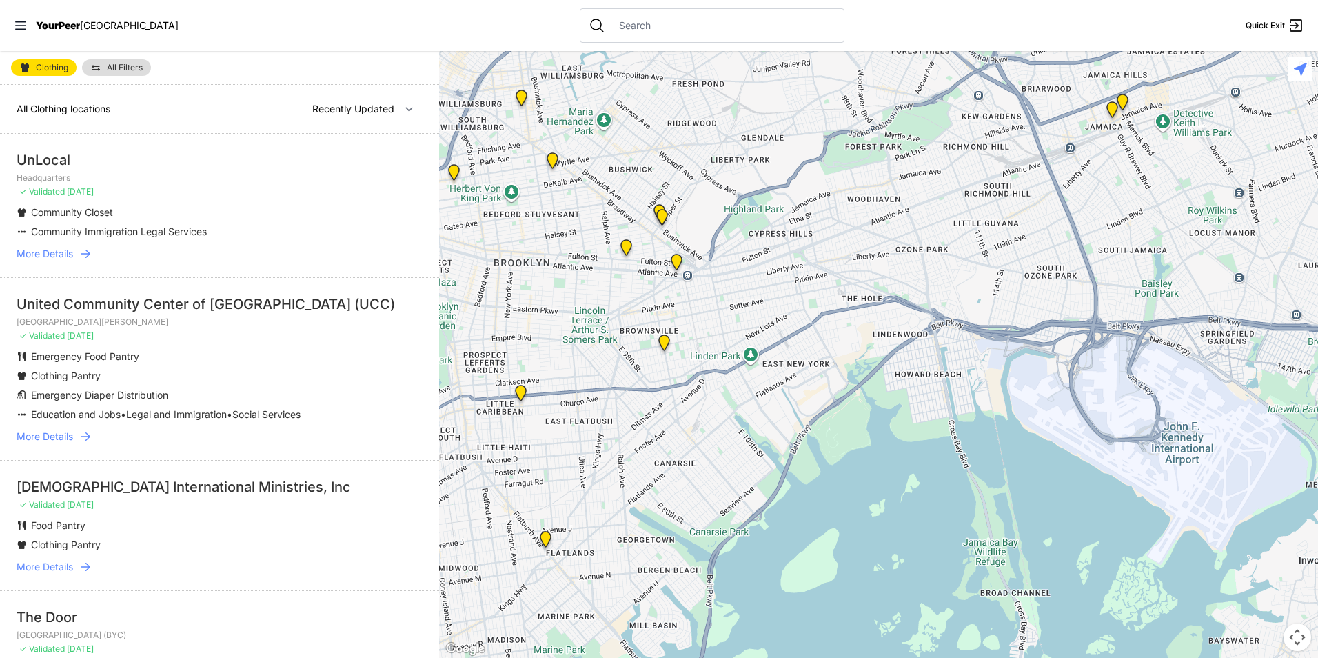
click at [664, 342] on img "Brooklyn DYCD Youth Drop-in Center" at bounding box center [664, 345] width 28 height 33
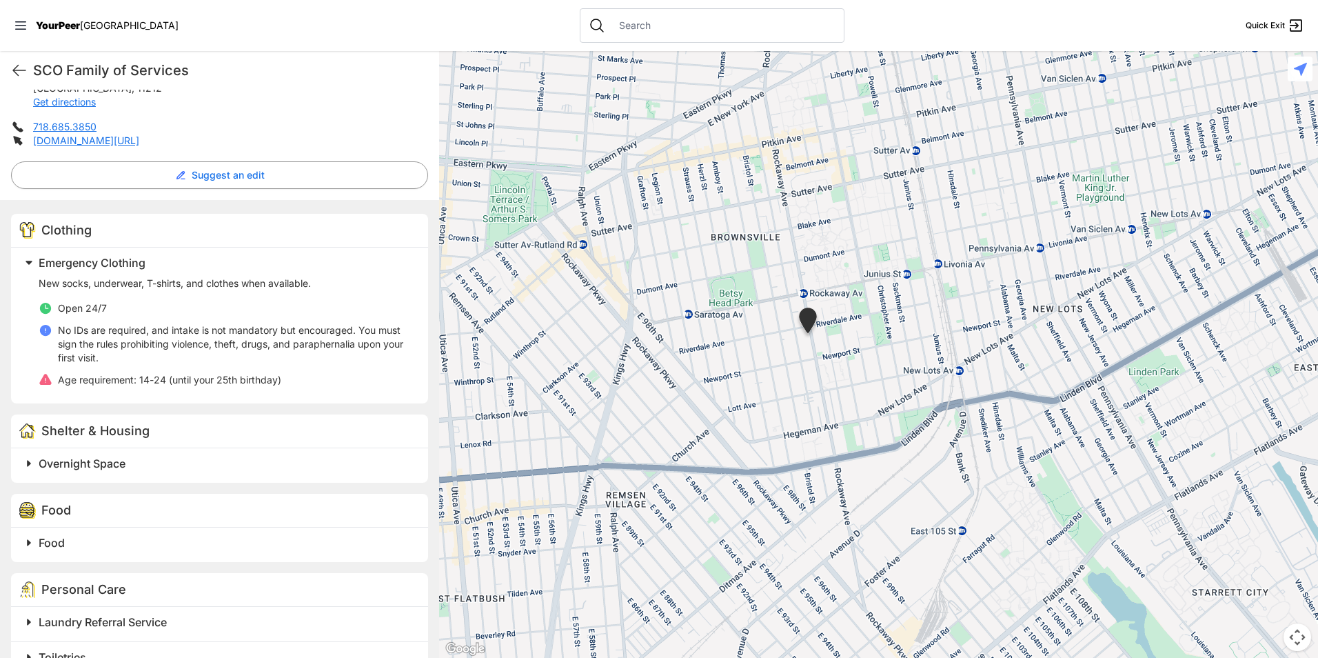
scroll to position [276, 0]
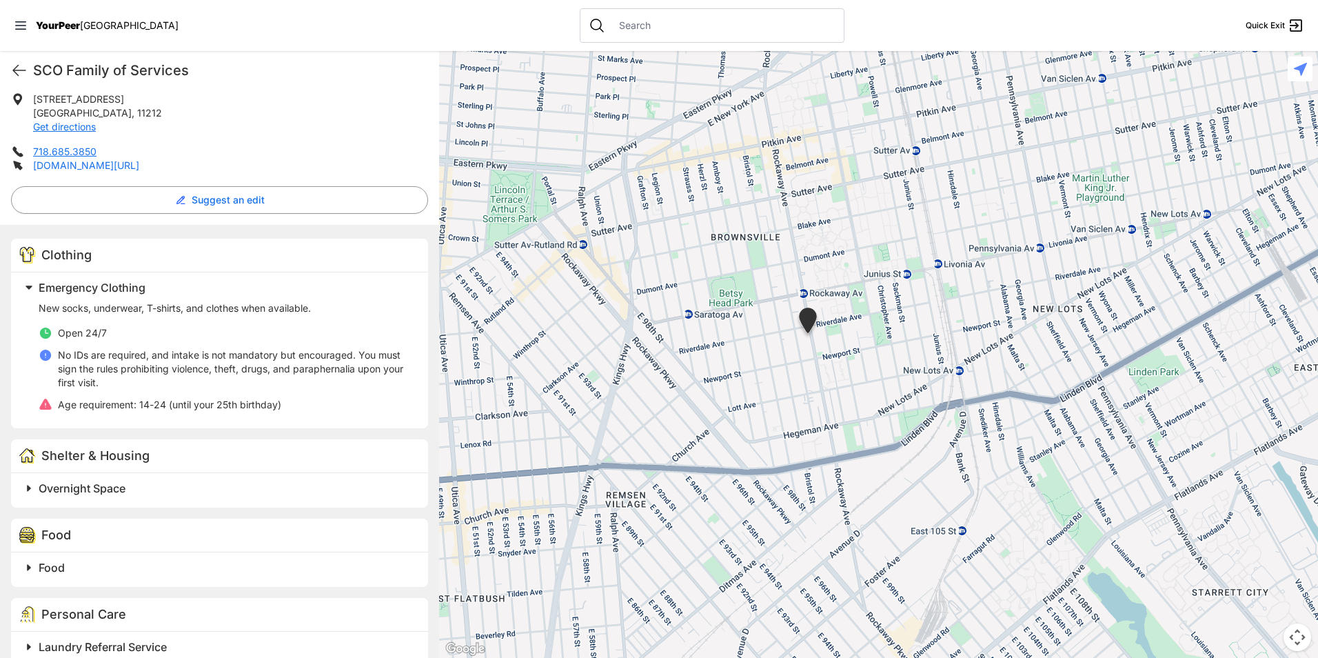
click at [122, 161] on link "[DOMAIN_NAME][URL]" at bounding box center [86, 165] width 106 height 12
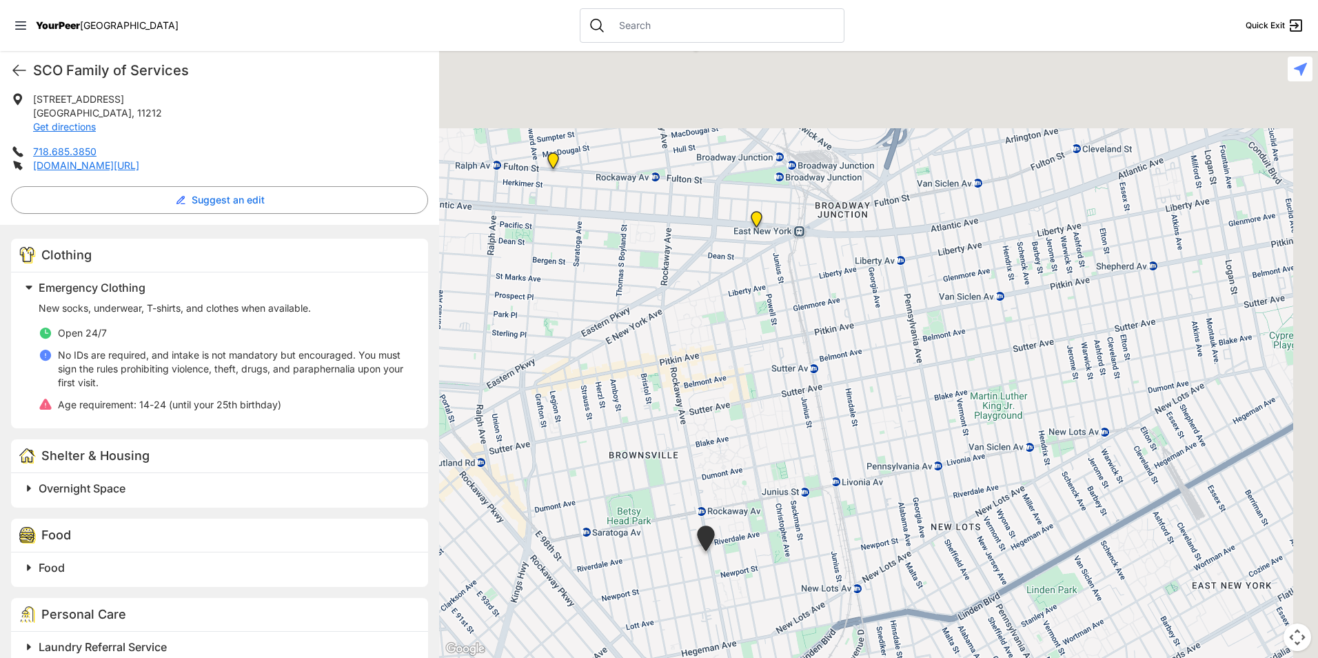
drag, startPoint x: 802, startPoint y: 247, endPoint x: 672, endPoint y: 487, distance: 272.0
click at [675, 495] on div at bounding box center [878, 354] width 879 height 607
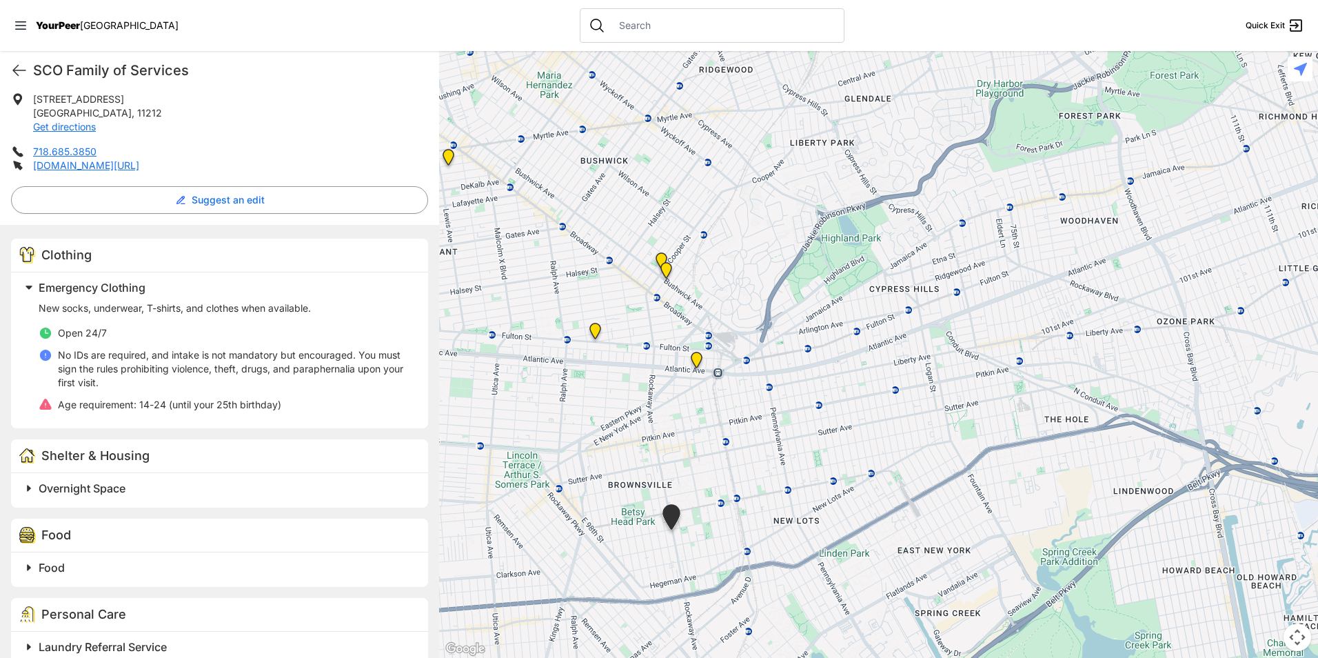
click at [695, 360] on img "The Gathering Place Drop-in Center" at bounding box center [696, 362] width 28 height 33
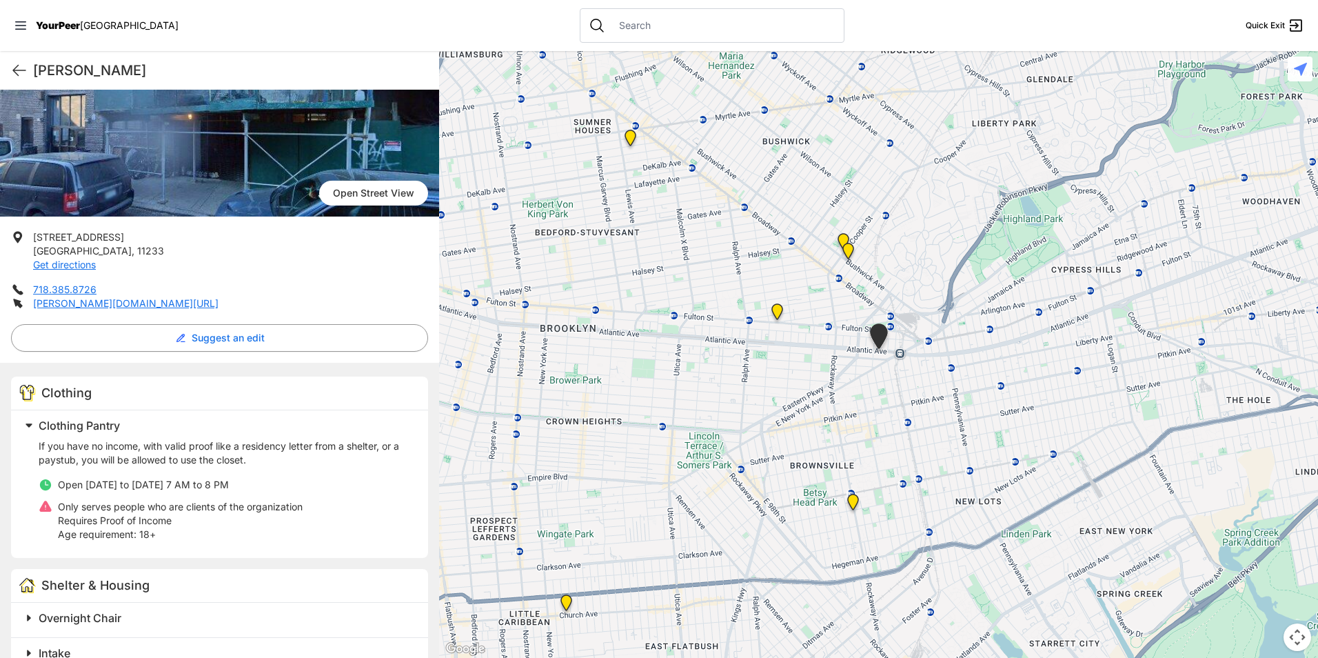
scroll to position [69, 0]
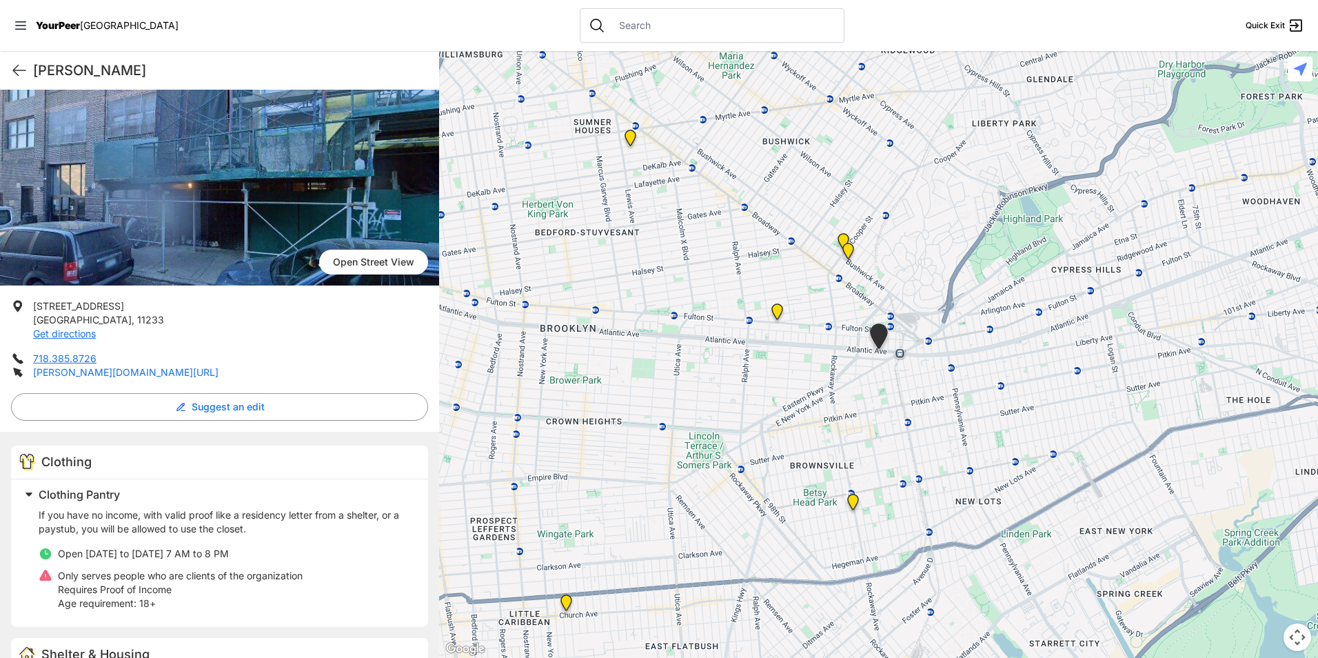
click at [194, 372] on link "[PERSON_NAME][DOMAIN_NAME][URL]" at bounding box center [125, 372] width 185 height 12
click at [775, 314] on img "SuperPantry" at bounding box center [777, 314] width 28 height 33
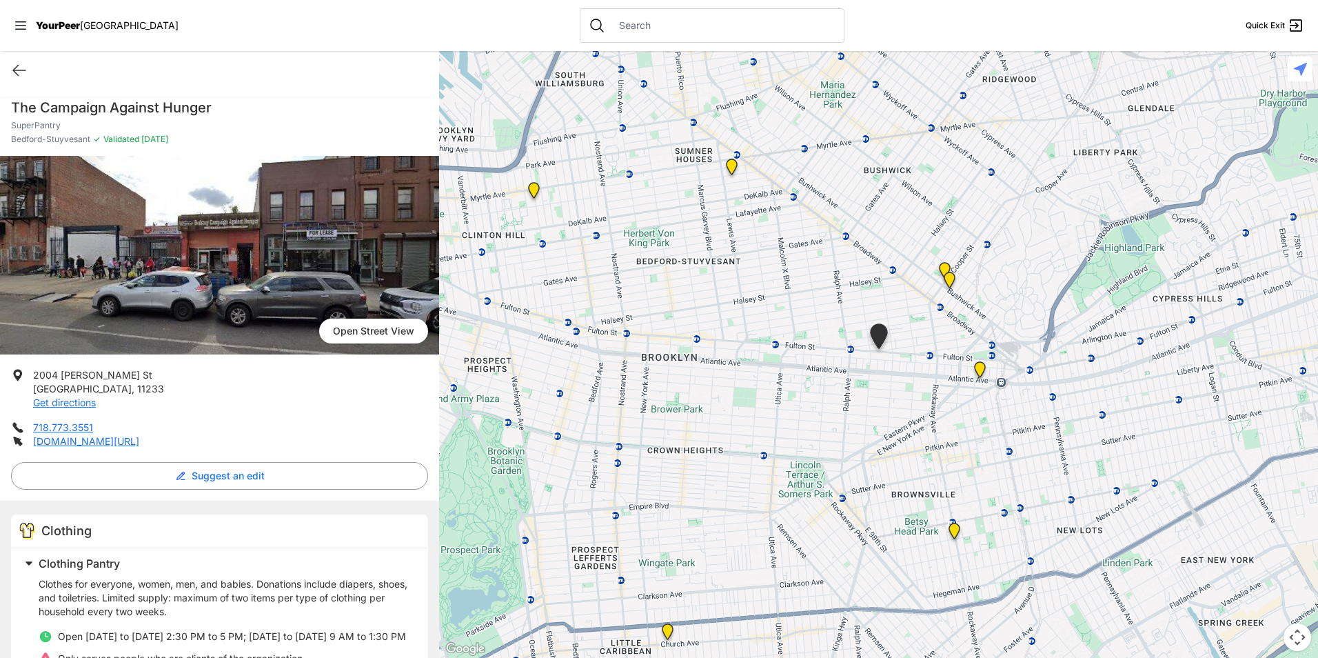
click at [158, 110] on h1 "The Campaign Against Hunger" at bounding box center [219, 107] width 417 height 19
copy h1 "The Campaign Against Hunger"
drag, startPoint x: 138, startPoint y: 383, endPoint x: 30, endPoint y: 365, distance: 109.0
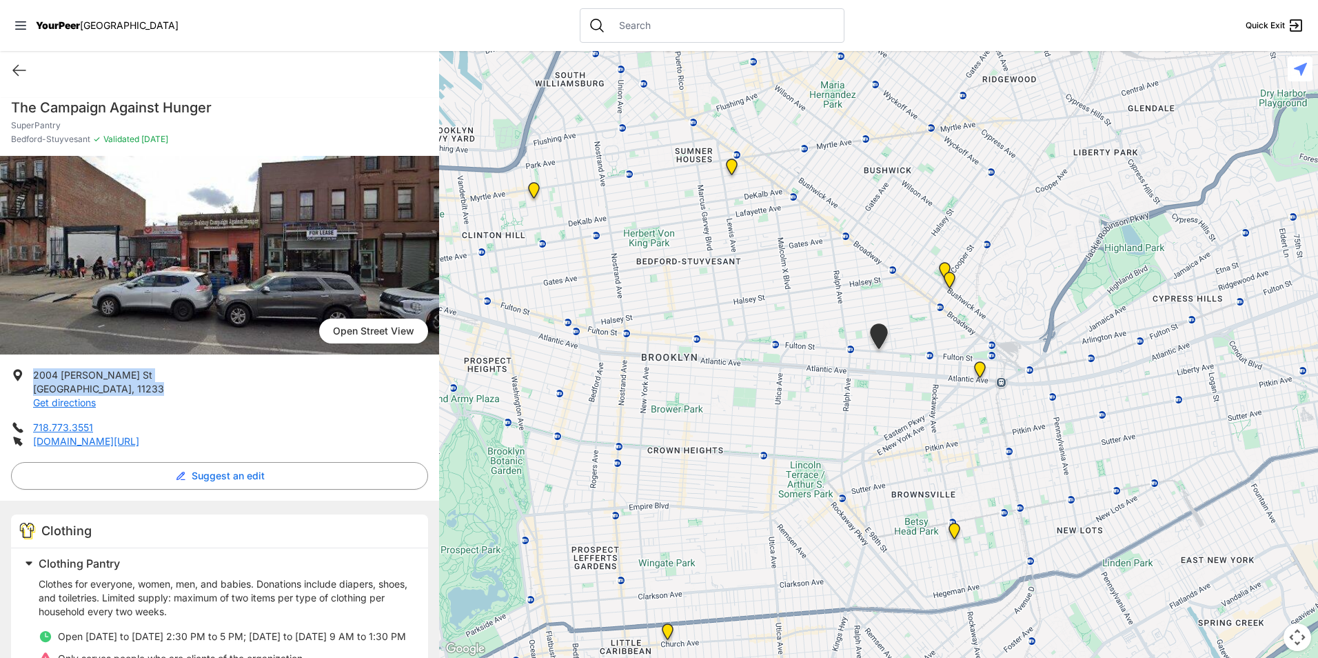
click at [30, 365] on div "[GEOGRAPHIC_DATA] [STREET_ADDRESS][PERSON_NAME] Get directions [PHONE_NUMBER] […" at bounding box center [219, 554] width 439 height 796
drag, startPoint x: 30, startPoint y: 365, endPoint x: 61, endPoint y: 383, distance: 35.5
copy p "[STREET_ADDRESS][PERSON_NAME]"
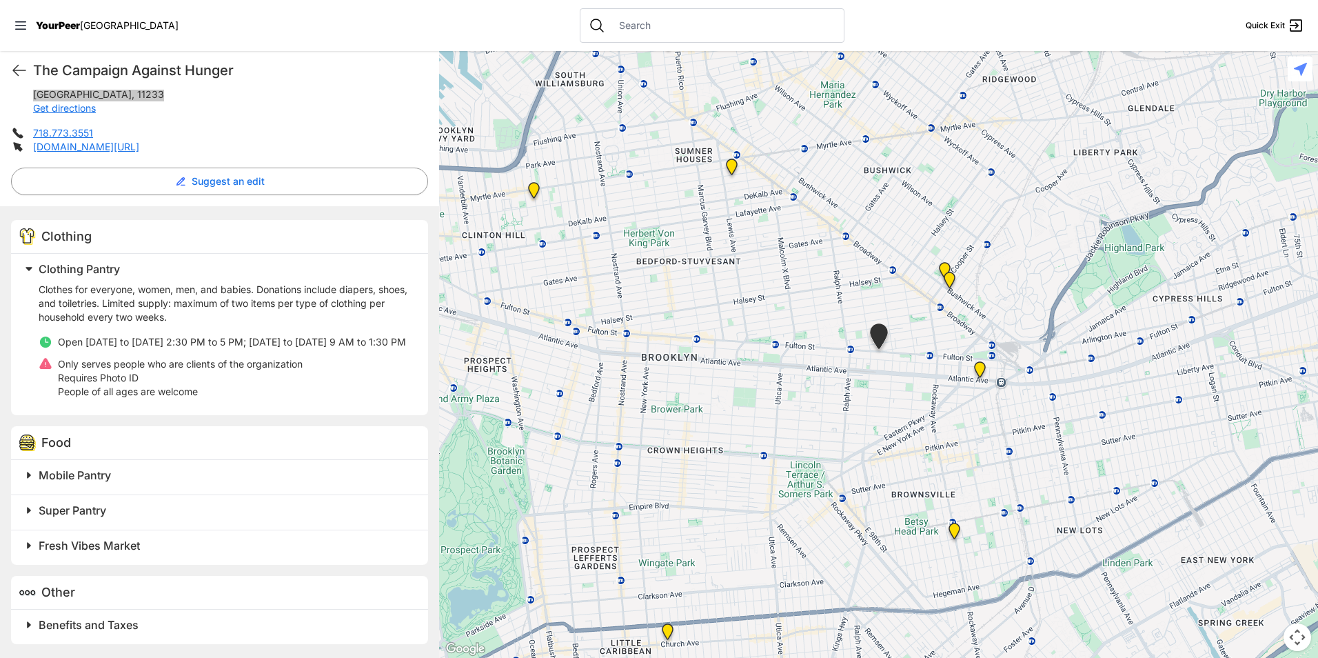
scroll to position [308, 0]
click at [181, 473] on h2 "Mobile Pantry" at bounding box center [225, 475] width 373 height 17
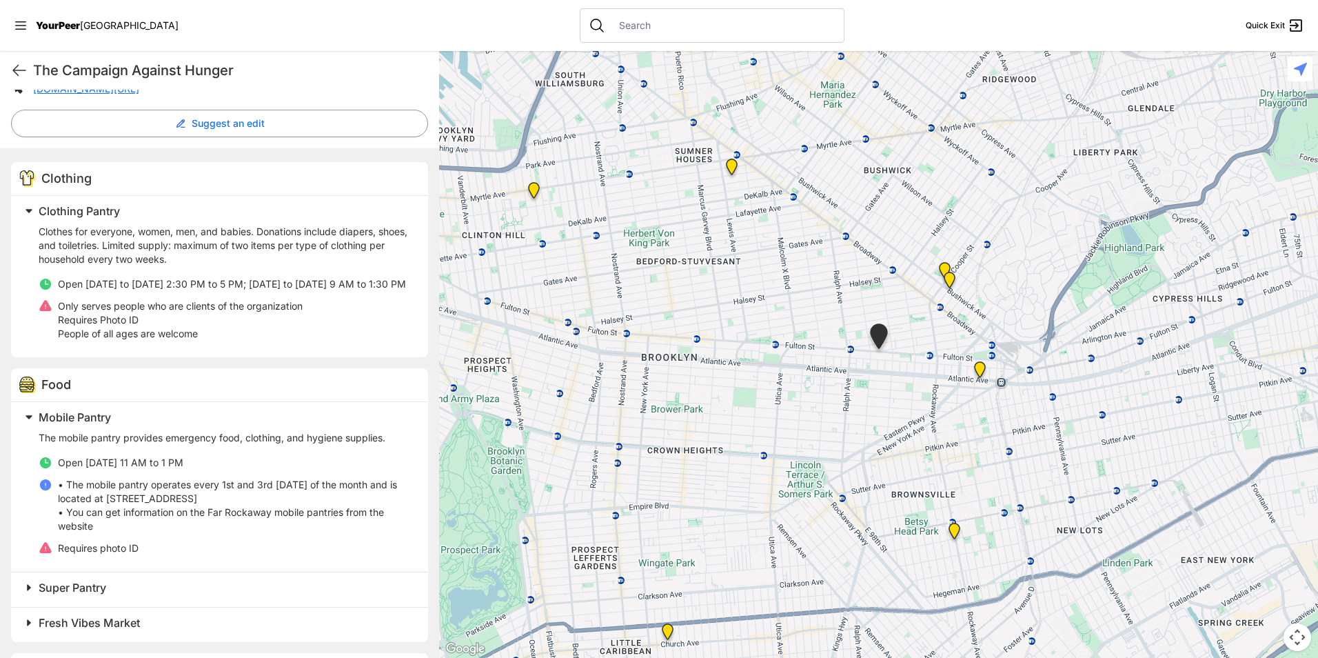
scroll to position [377, 0]
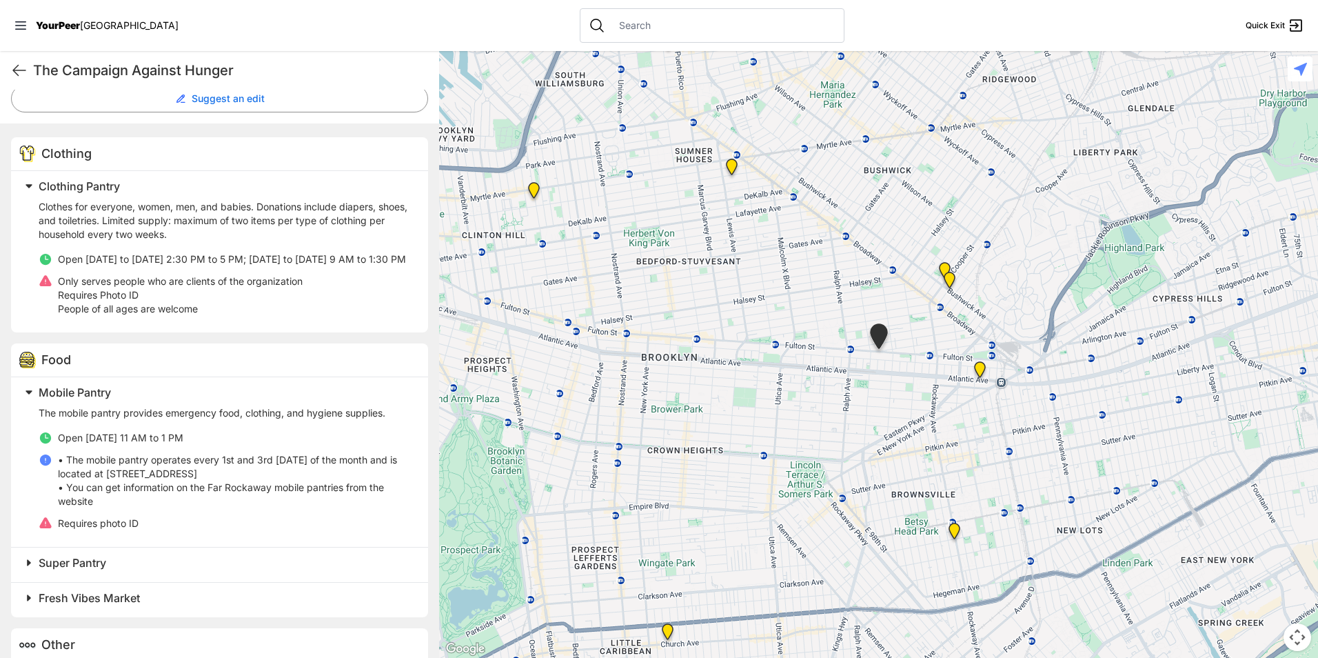
click at [116, 400] on h2 "Mobile Pantry" at bounding box center [225, 392] width 373 height 17
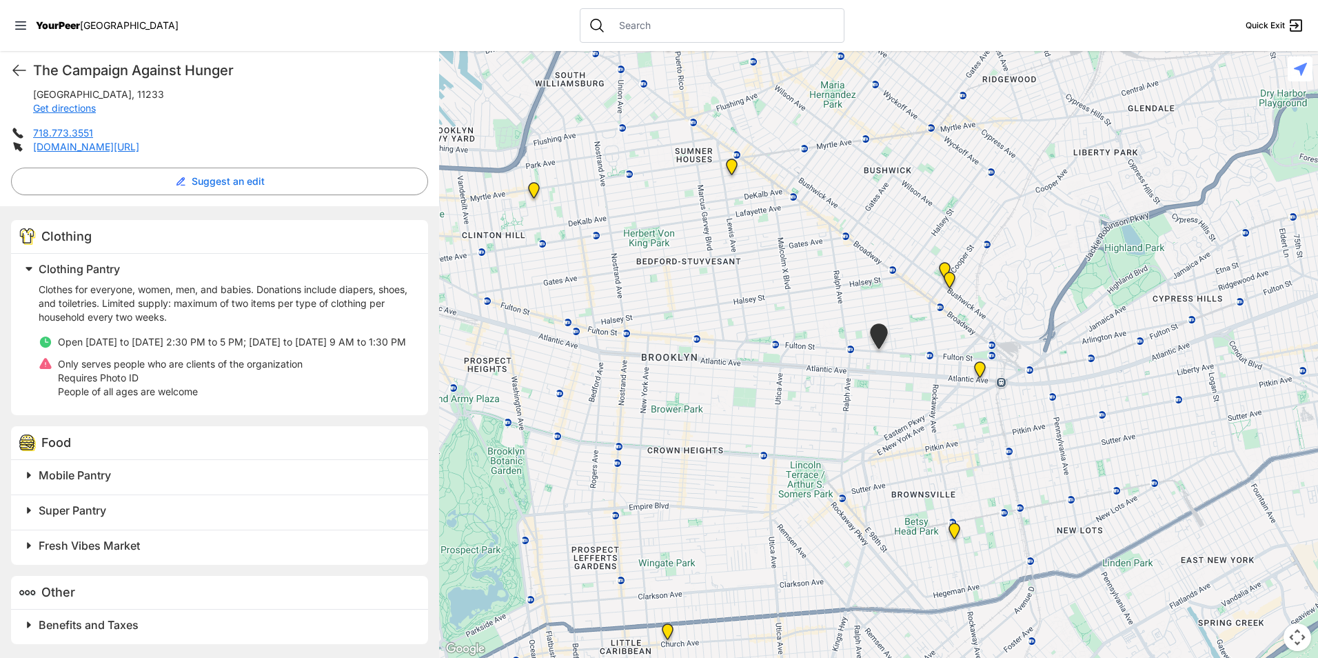
click at [124, 506] on h2 "Super Pantry" at bounding box center [225, 510] width 373 height 17
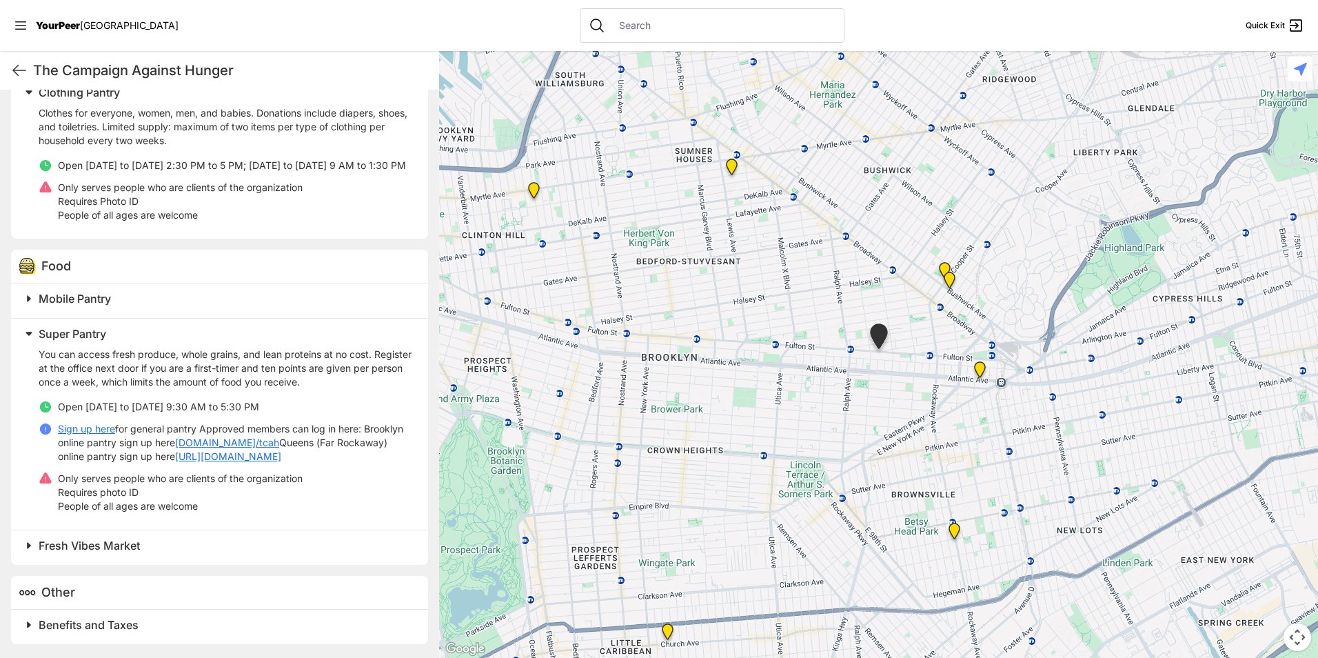
scroll to position [498, 0]
click at [106, 327] on span "Super Pantry" at bounding box center [73, 334] width 68 height 14
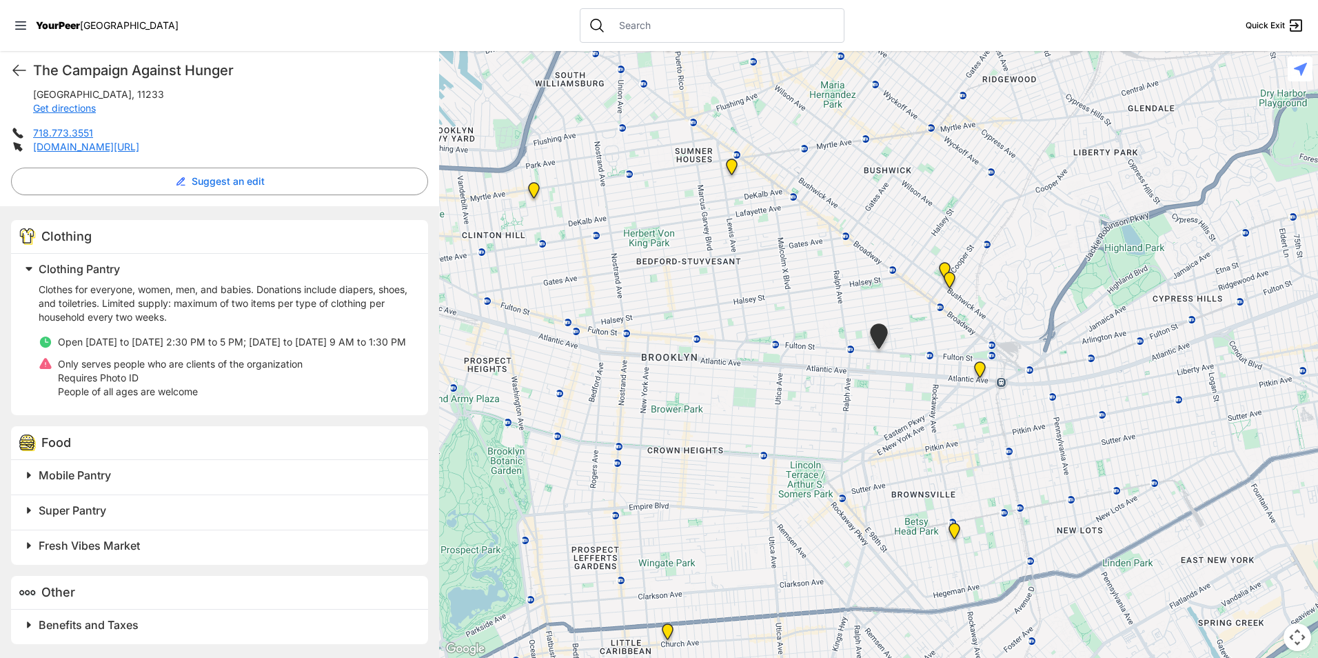
click at [136, 545] on span "Fresh Vibes Market" at bounding box center [89, 545] width 101 height 14
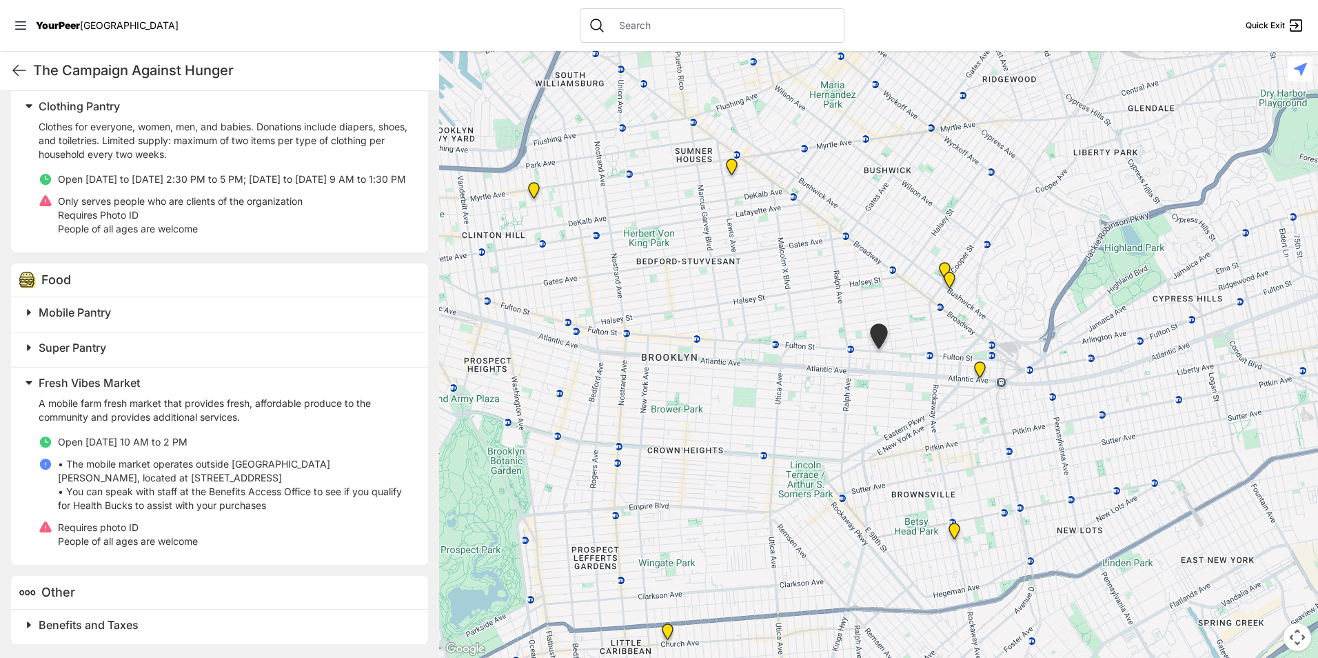
click at [110, 380] on span "Fresh Vibes Market" at bounding box center [89, 383] width 101 height 14
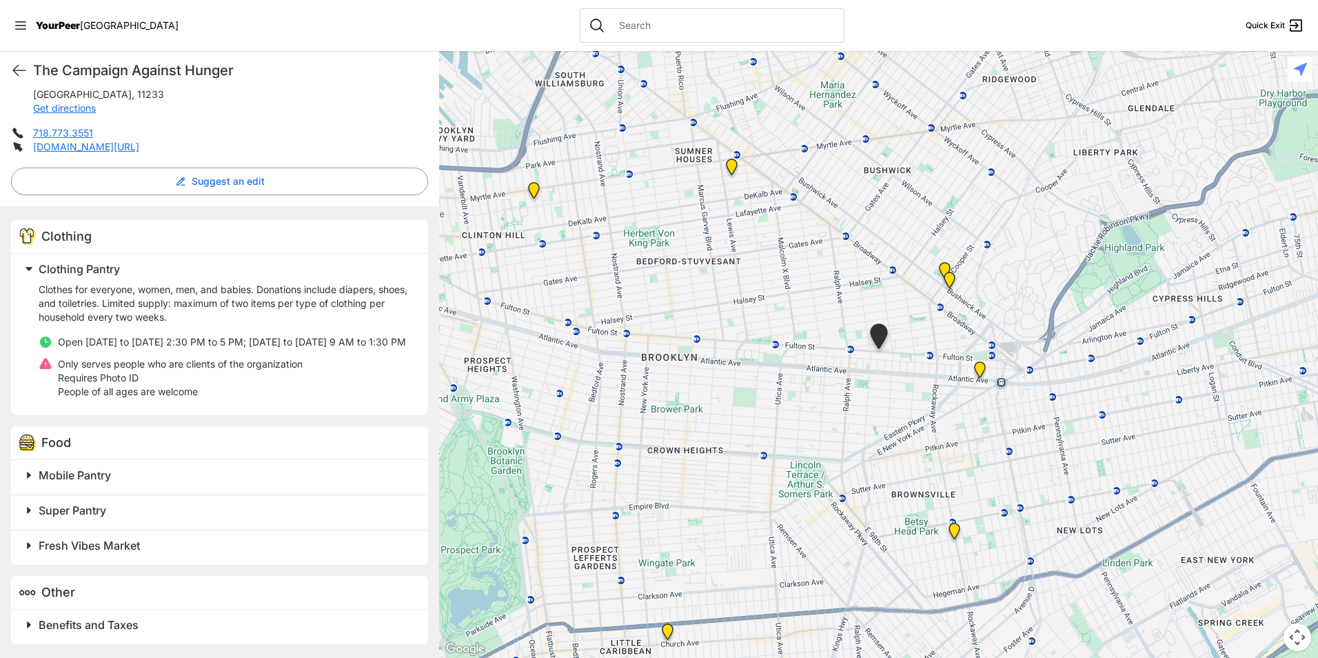
click at [116, 449] on div "Food" at bounding box center [219, 443] width 417 height 34
click at [116, 474] on h2 "Mobile Pantry" at bounding box center [225, 475] width 373 height 17
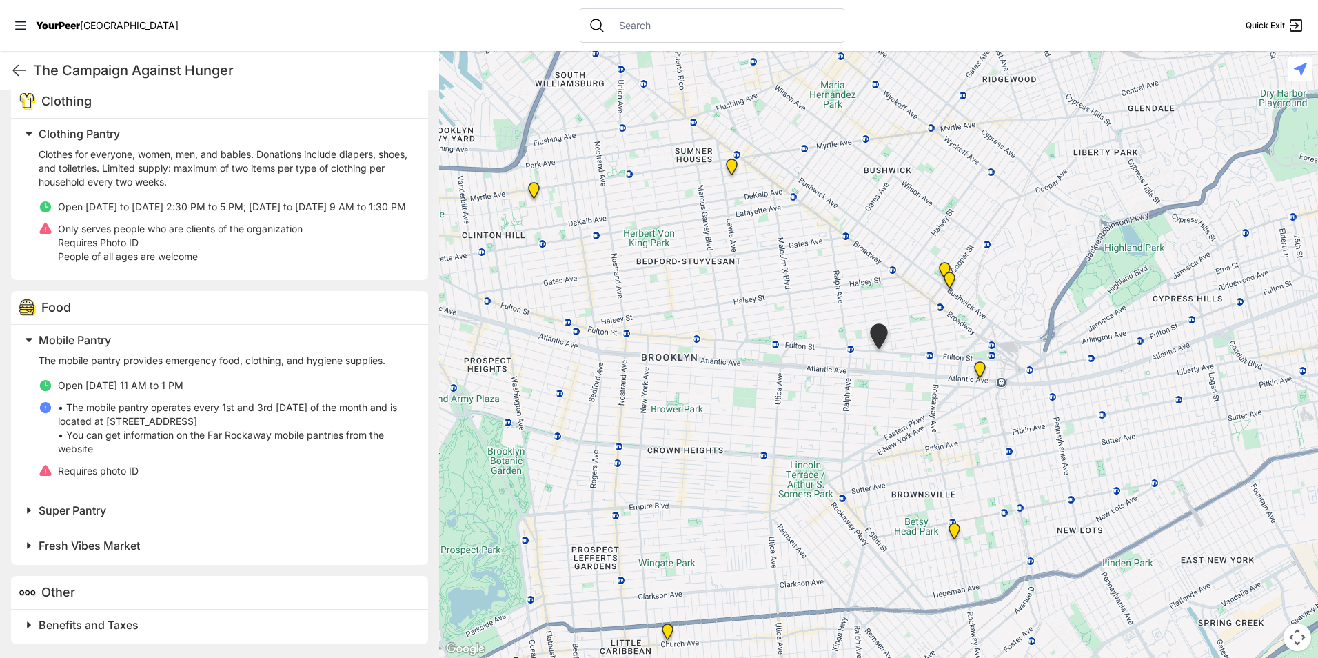
click at [123, 492] on div "Mobile Pantry The mobile pantry provides emergency food, clothing, and hygiene …" at bounding box center [219, 410] width 417 height 170
click at [123, 507] on h2 "Super Pantry" at bounding box center [225, 510] width 373 height 17
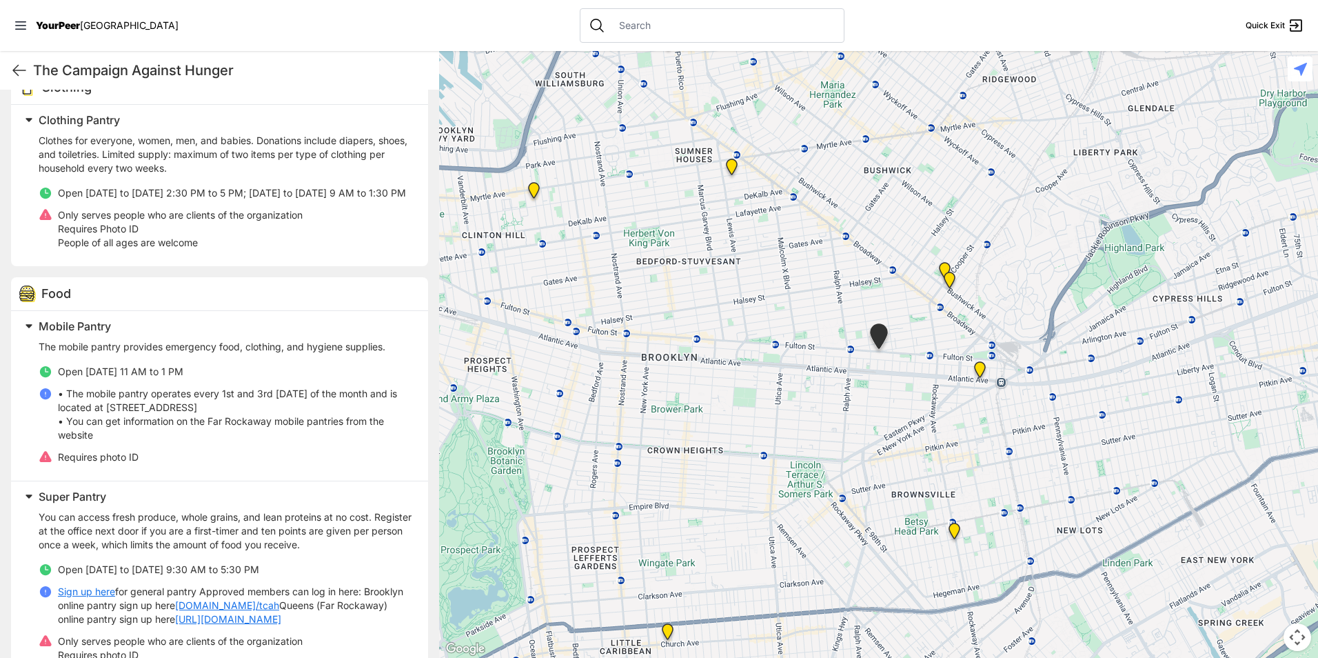
scroll to position [498, 0]
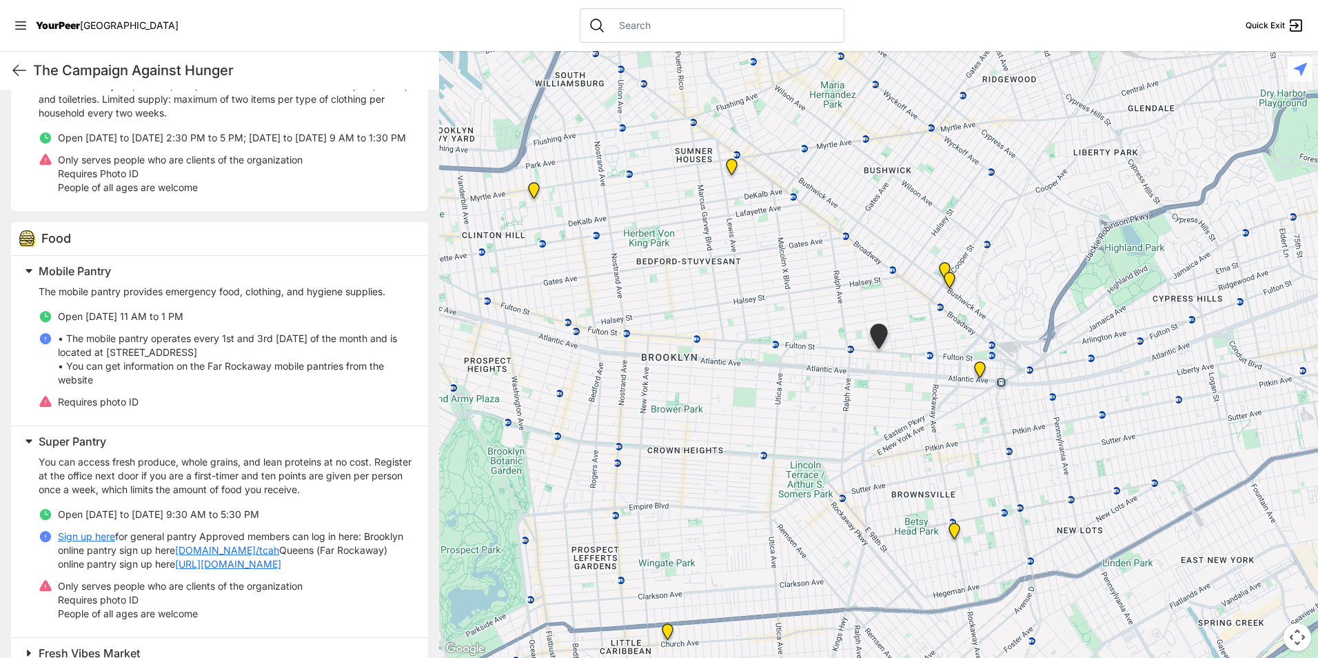
click at [83, 276] on span at bounding box center [201, 270] width 364 height 19
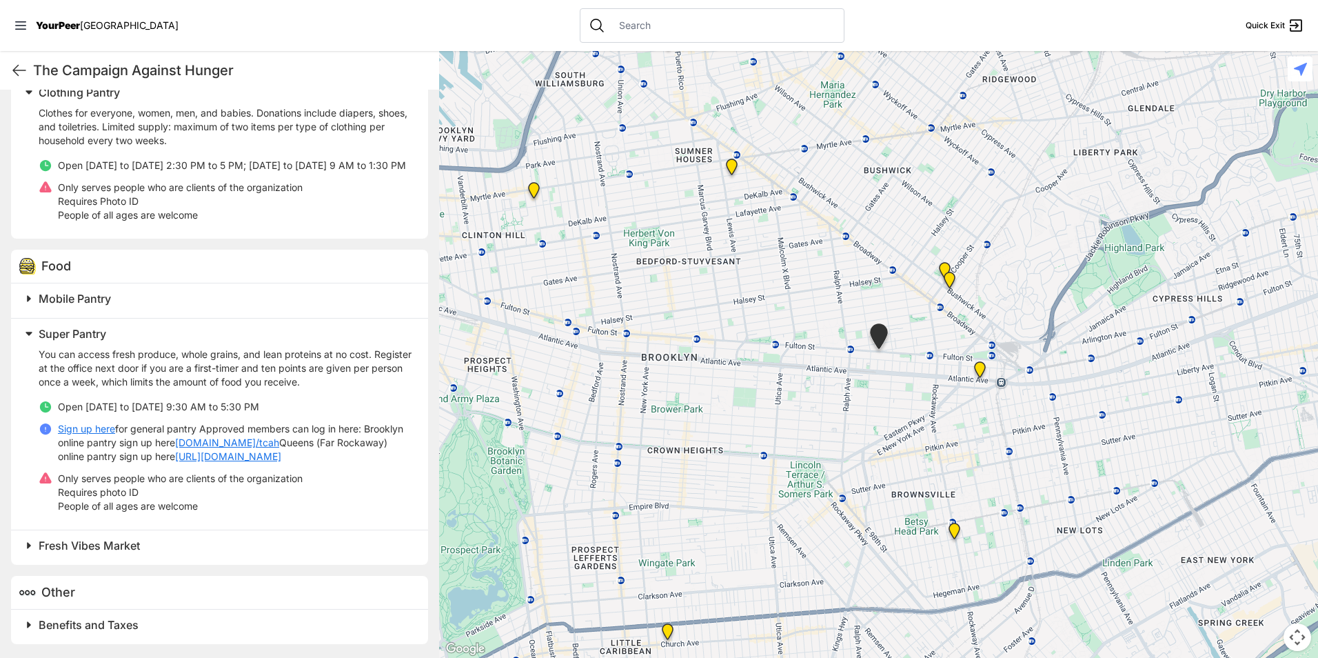
click at [91, 327] on span "Super Pantry" at bounding box center [73, 334] width 68 height 14
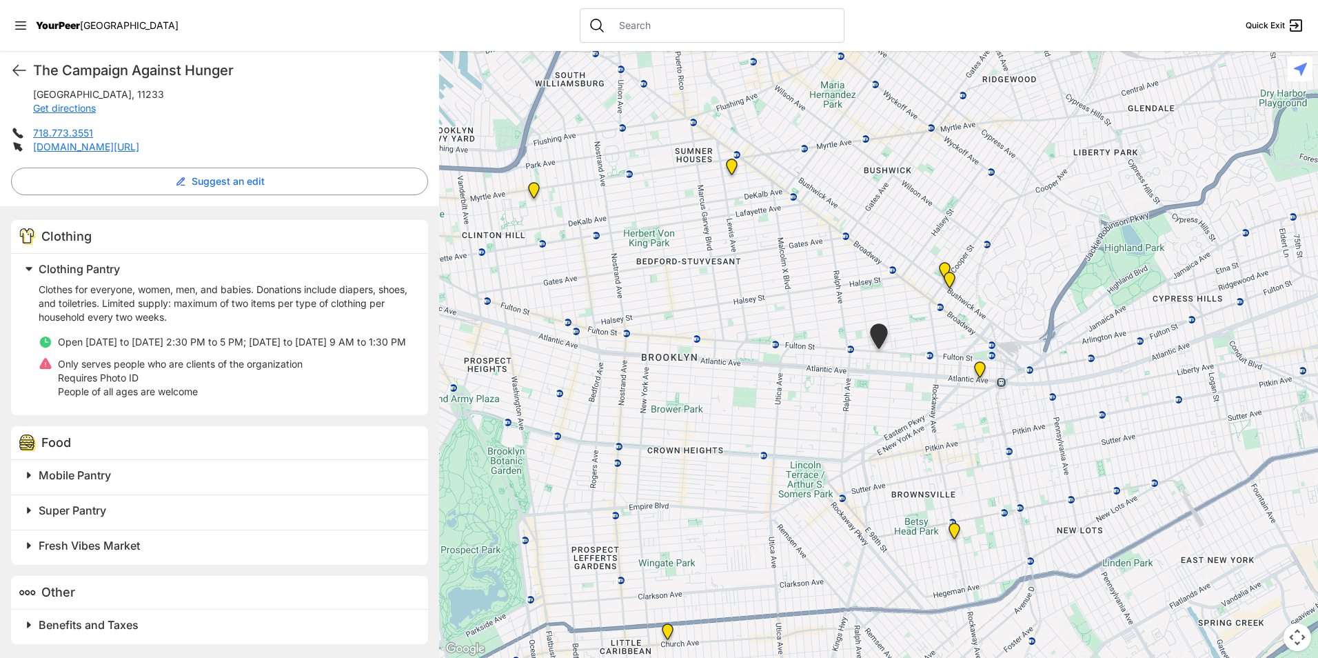
click at [119, 542] on span "Fresh Vibes Market" at bounding box center [89, 545] width 101 height 14
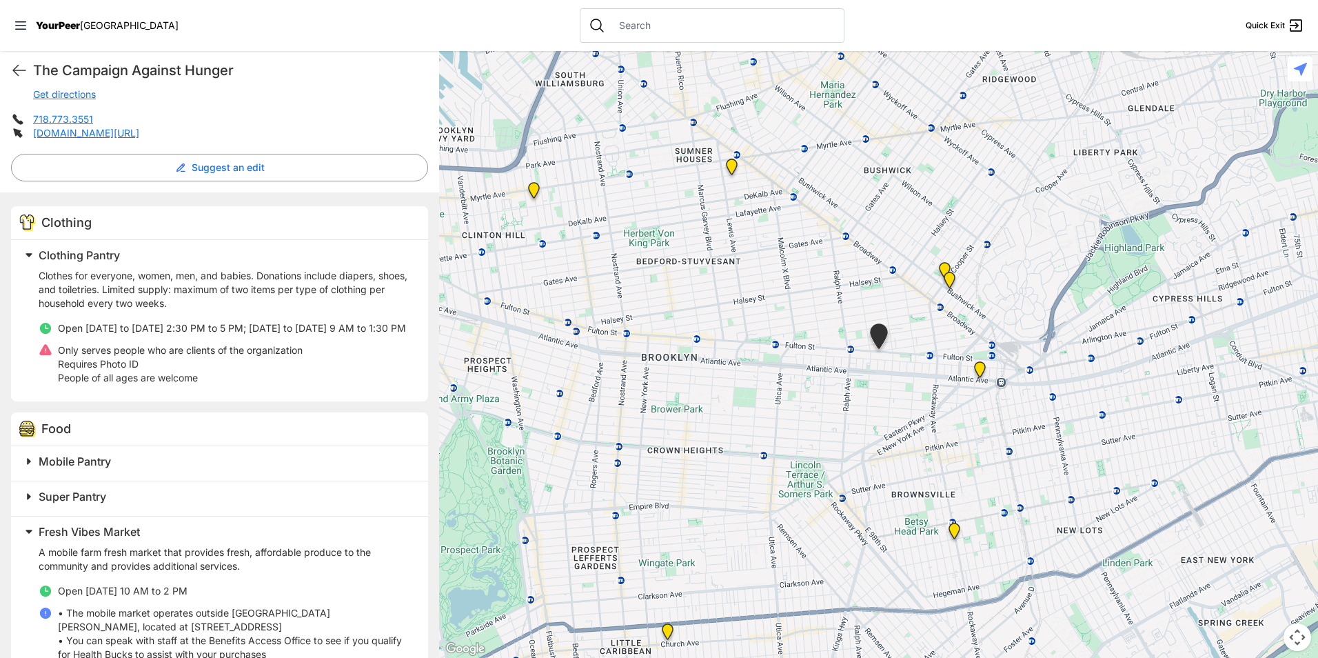
scroll to position [471, 0]
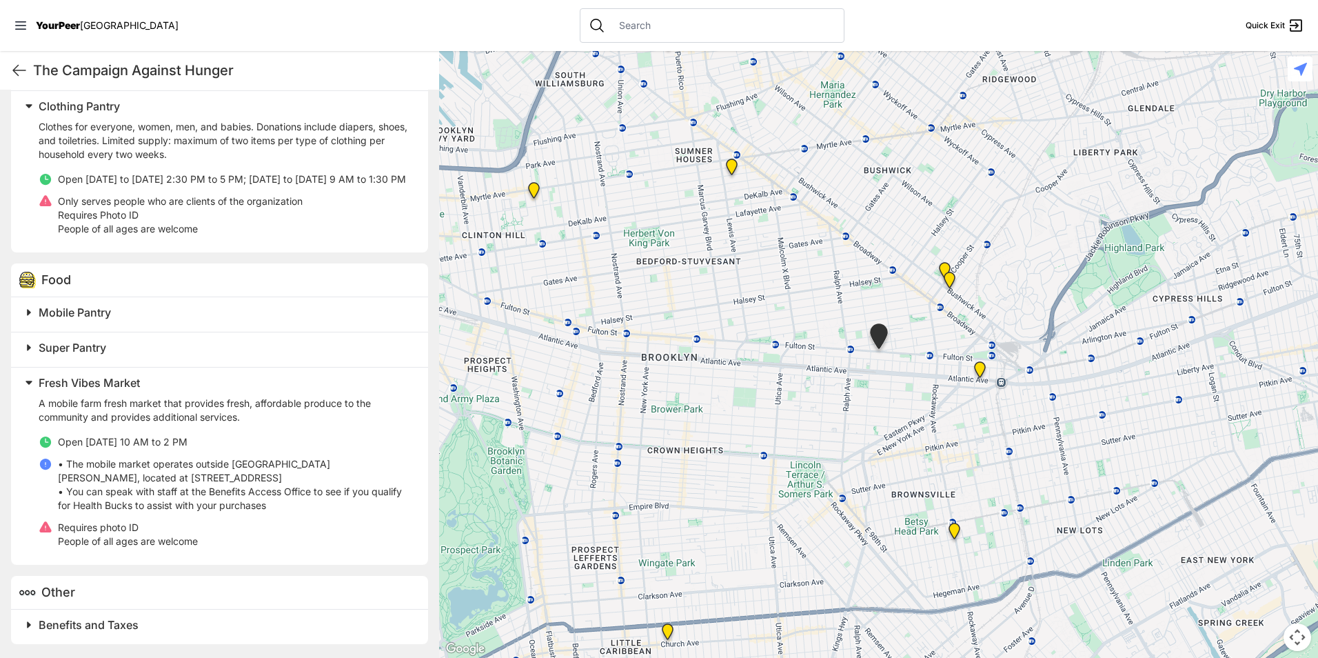
click at [99, 380] on span "Fresh Vibes Market" at bounding box center [89, 383] width 101 height 14
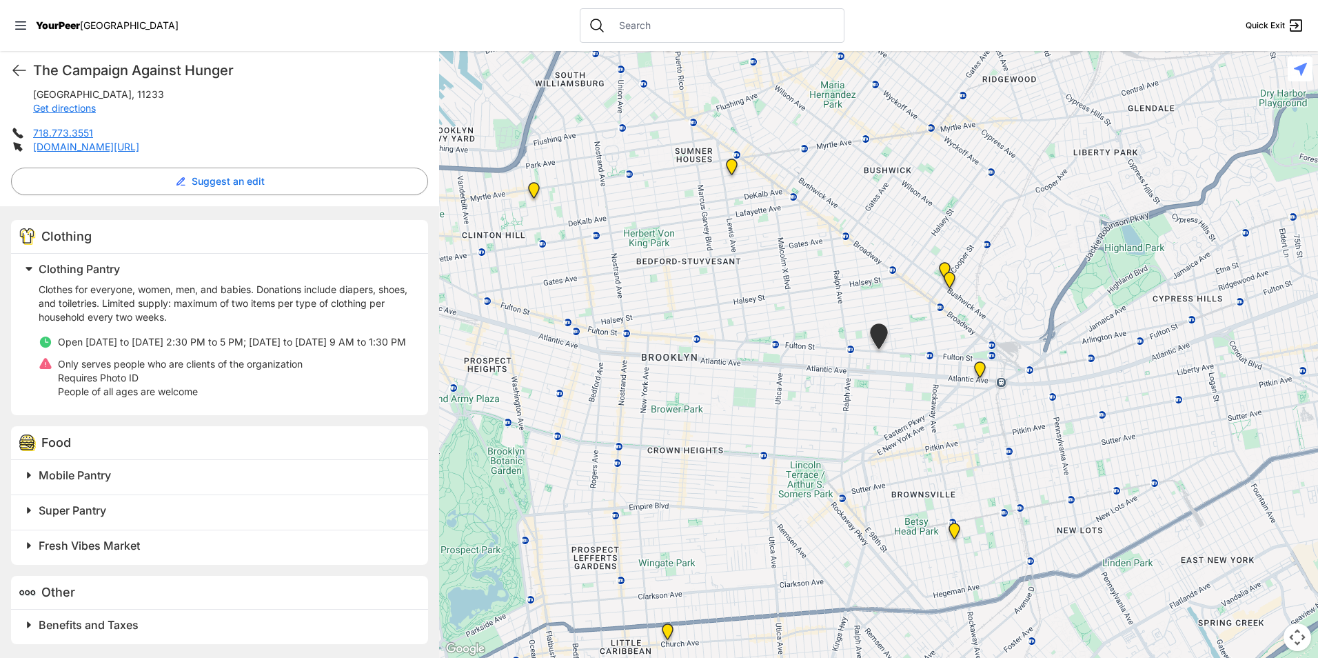
click at [114, 624] on span "Benefits and Taxes" at bounding box center [89, 625] width 100 height 14
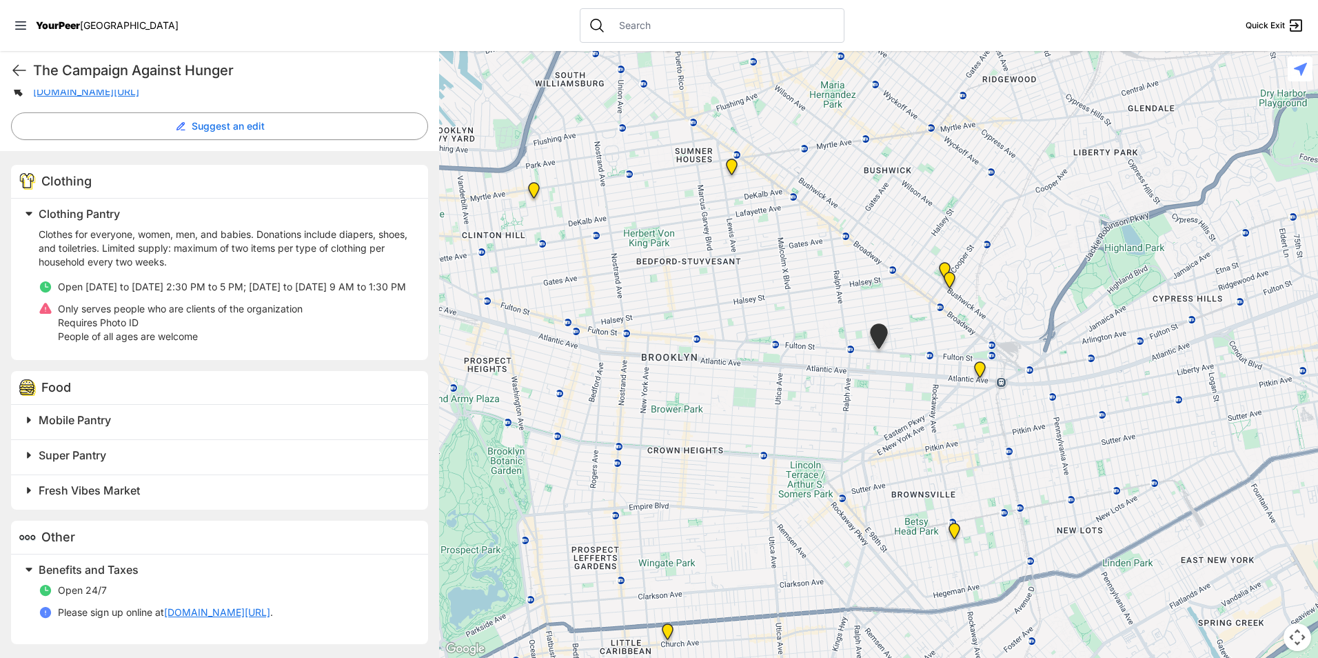
click at [946, 281] on img "Bushwick/North Brooklyn" at bounding box center [949, 282] width 28 height 33
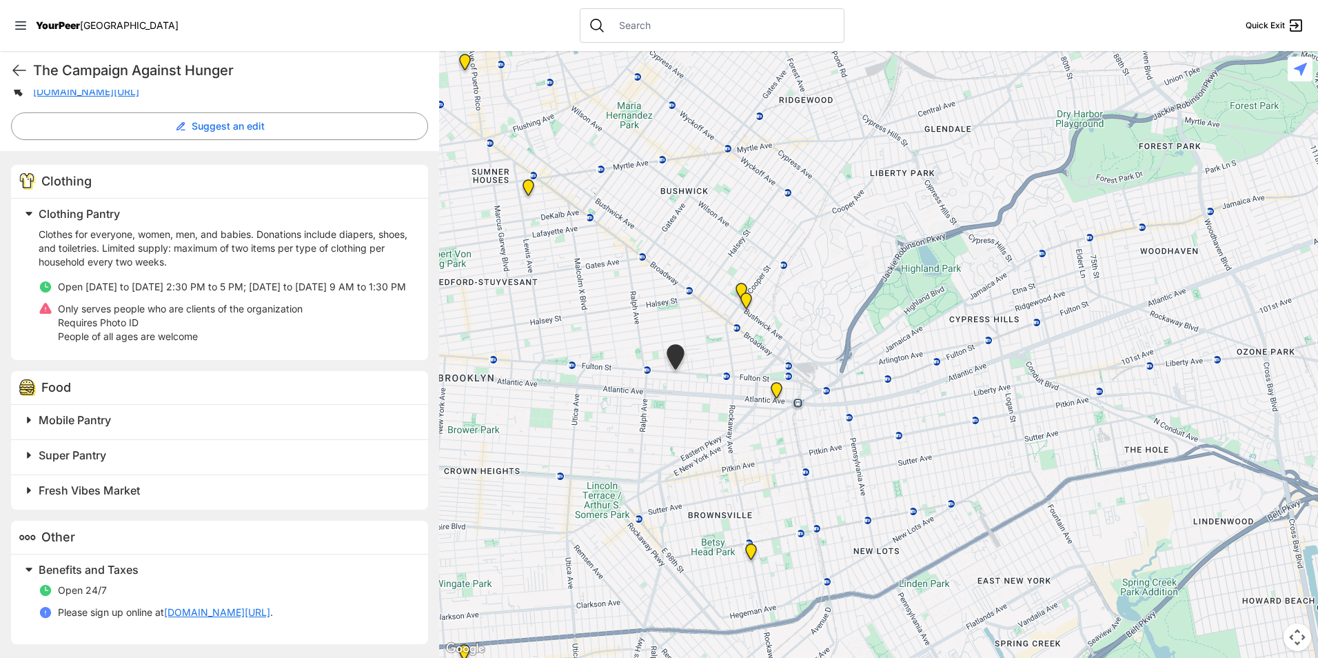
drag, startPoint x: 905, startPoint y: 423, endPoint x: 653, endPoint y: 440, distance: 252.2
click at [653, 440] on div at bounding box center [878, 354] width 879 height 607
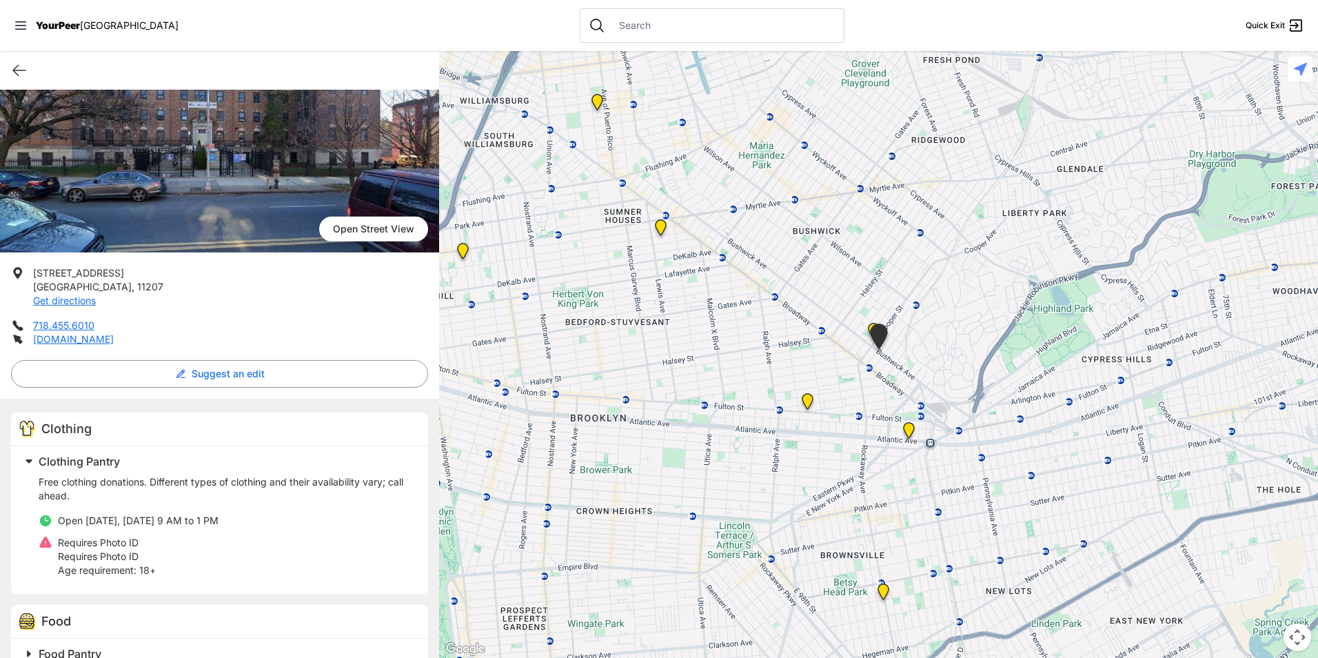
scroll to position [276, 0]
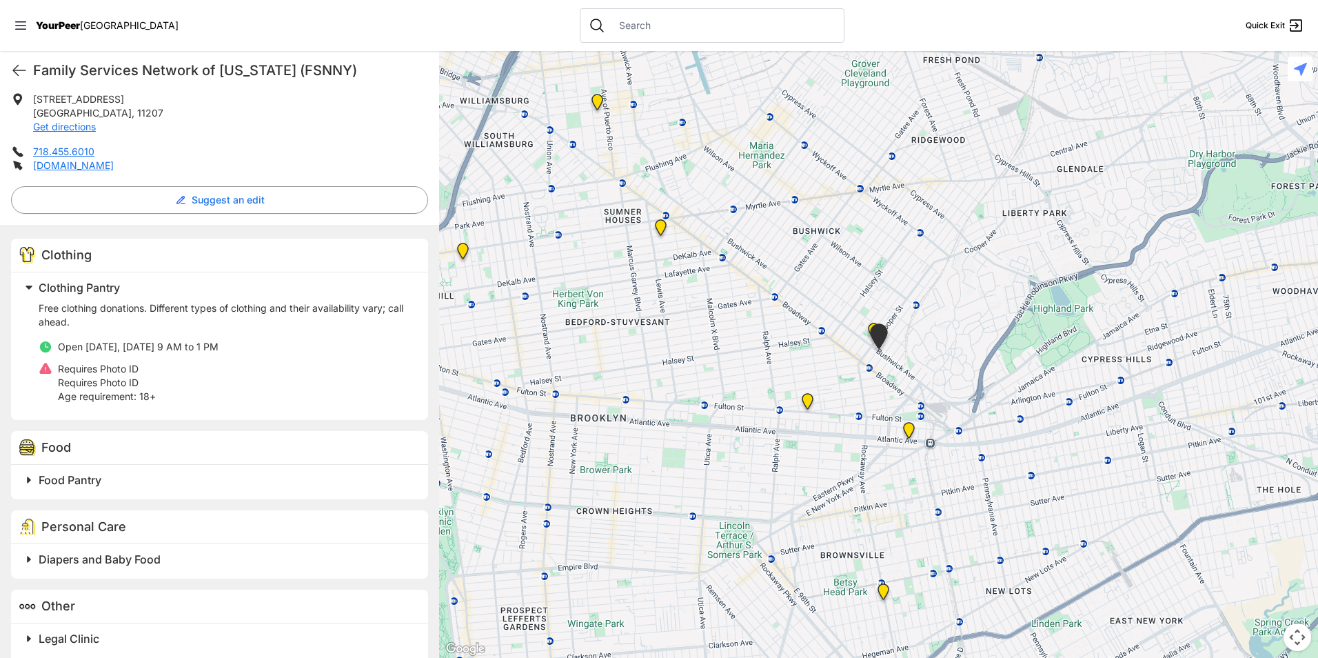
click at [215, 485] on h2 "Food Pantry" at bounding box center [225, 479] width 373 height 17
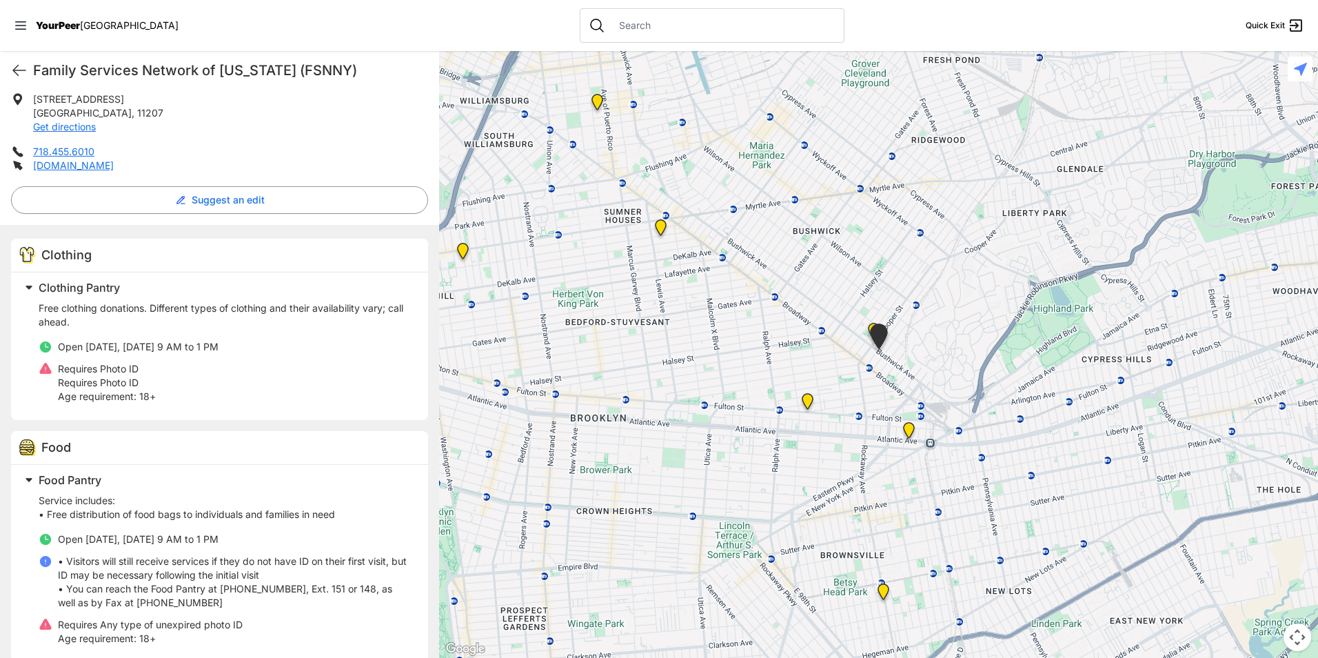
click at [215, 485] on h2 "Food Pantry" at bounding box center [225, 479] width 373 height 17
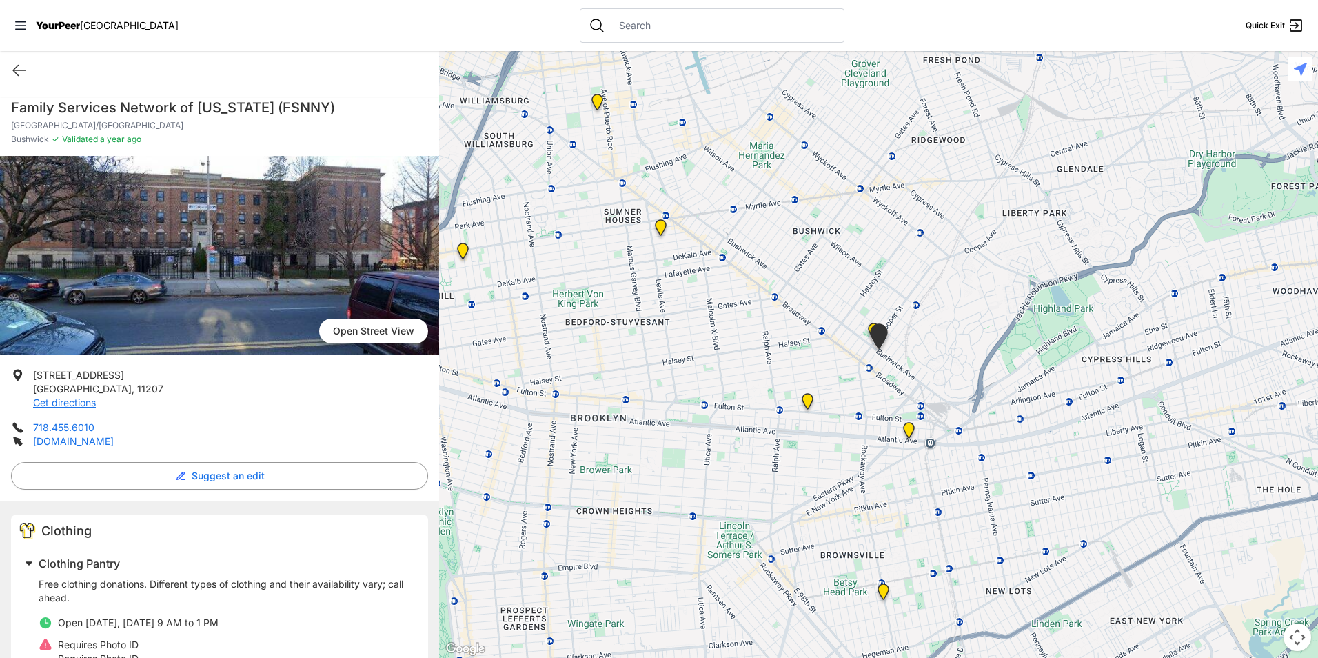
drag, startPoint x: 673, startPoint y: 478, endPoint x: 581, endPoint y: 307, distance: 194.9
click at [596, 348] on div at bounding box center [878, 354] width 879 height 607
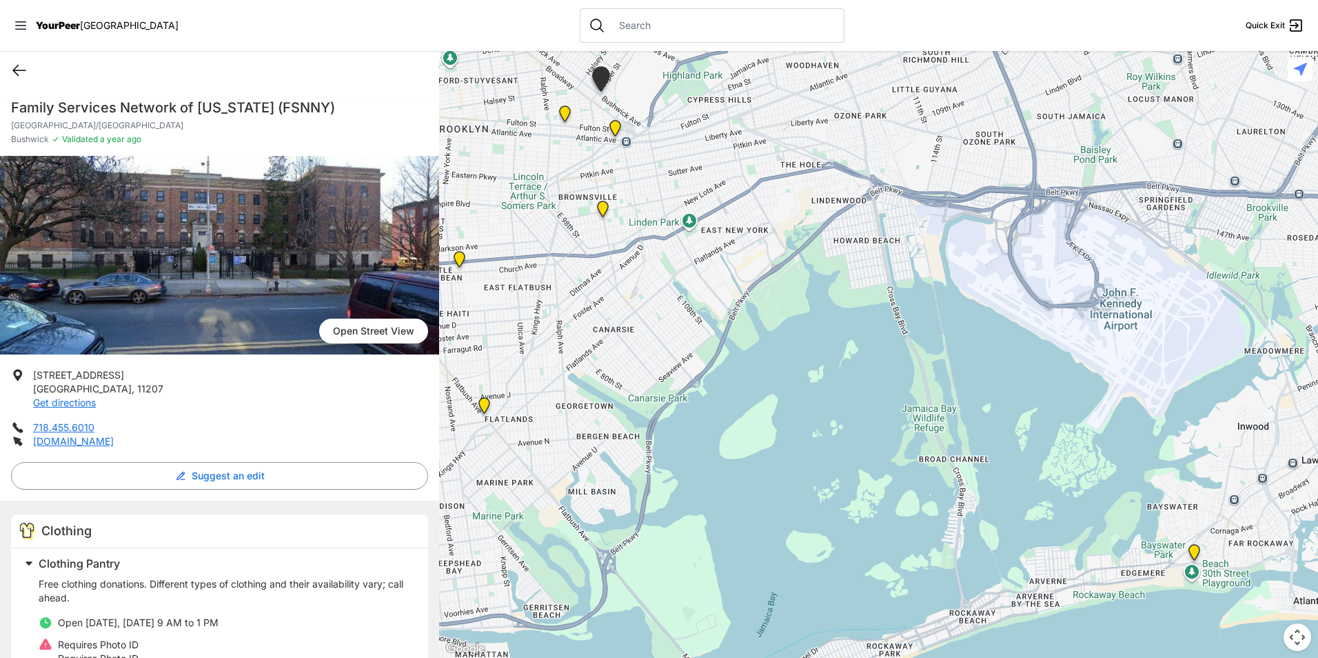
click at [15, 71] on icon at bounding box center [19, 70] width 17 height 17
